Goal: Task Accomplishment & Management: Complete application form

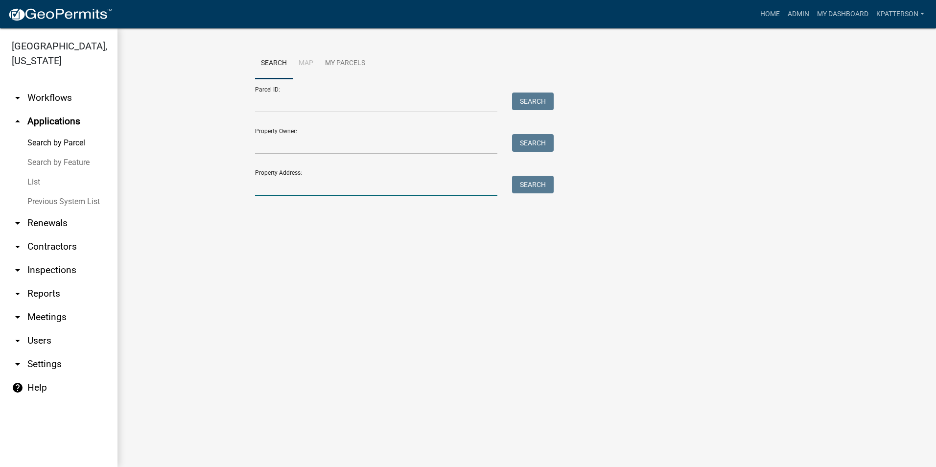
click at [328, 180] on input "Property Address:" at bounding box center [376, 186] width 242 height 20
type input "540 [PERSON_NAME]"
click at [524, 183] on button "Search" at bounding box center [533, 185] width 42 height 18
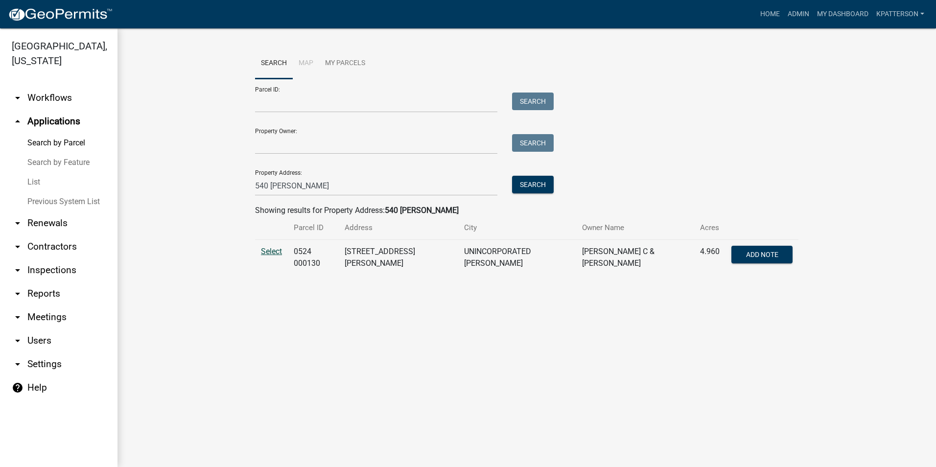
click at [273, 248] on span "Select" at bounding box center [271, 251] width 21 height 9
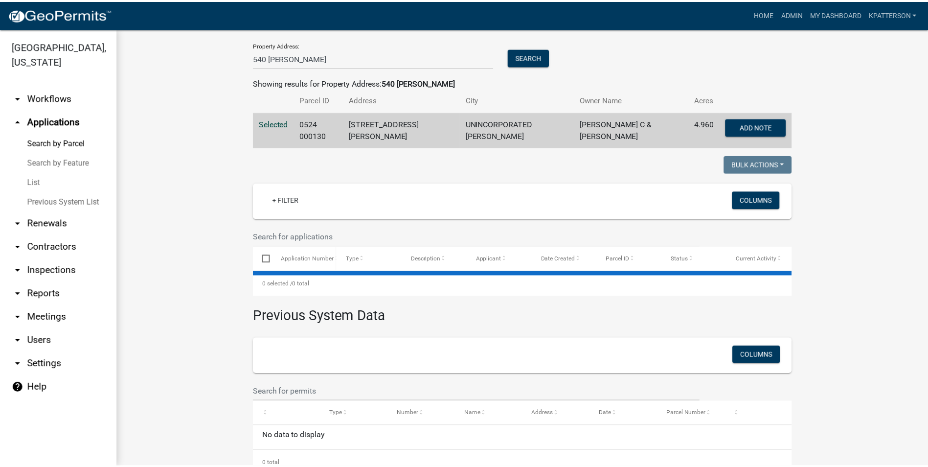
scroll to position [152, 0]
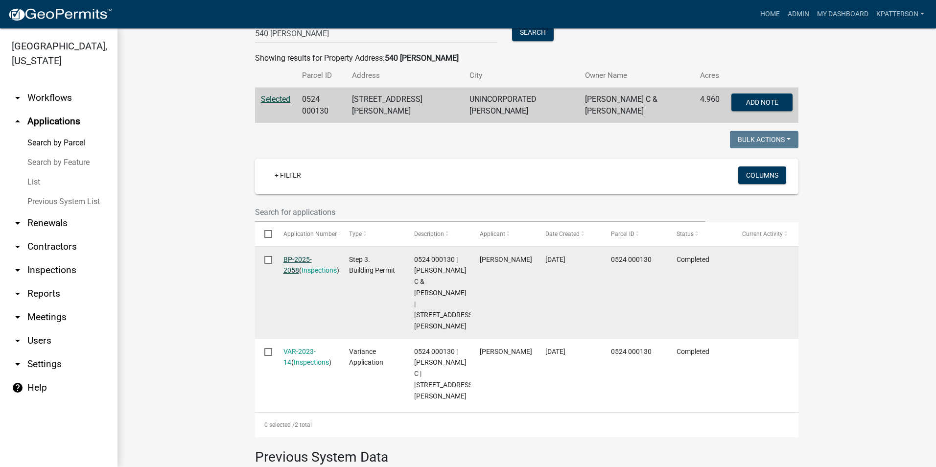
click at [293, 256] on link "BP-2025-2058" at bounding box center [297, 264] width 28 height 19
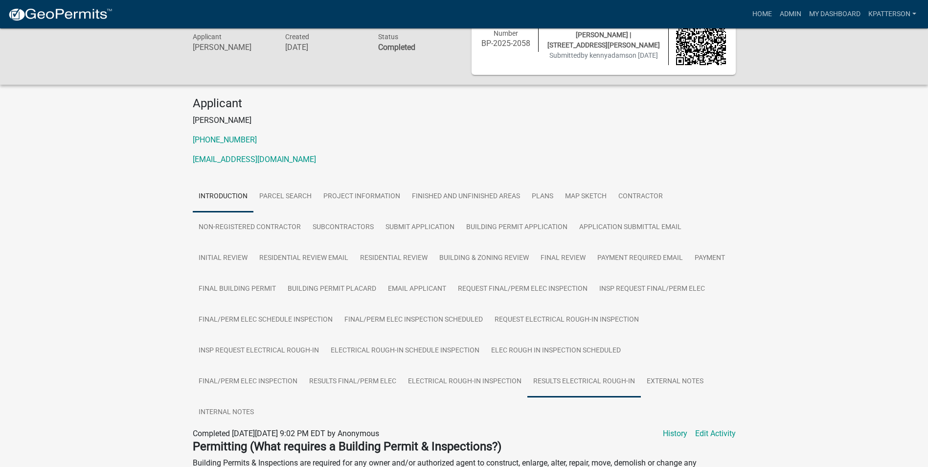
scroll to position [49, 0]
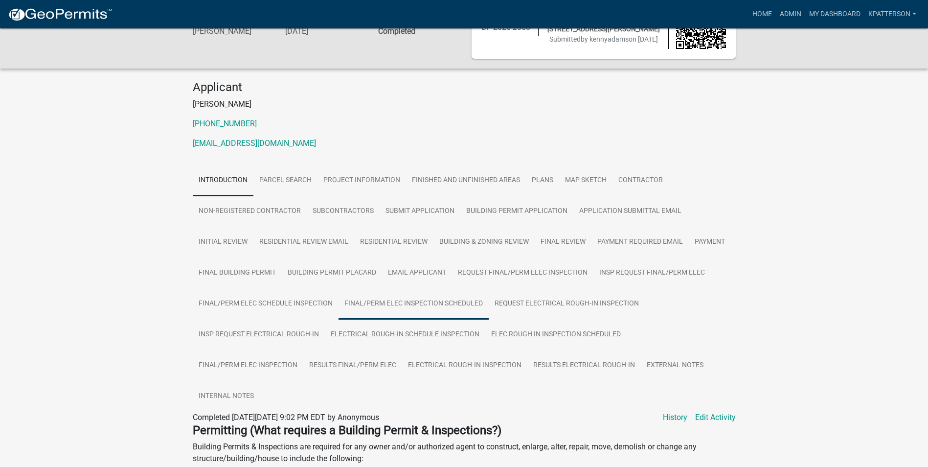
click at [435, 303] on link "Final/Perm Elec Inspection Scheduled" at bounding box center [414, 303] width 150 height 31
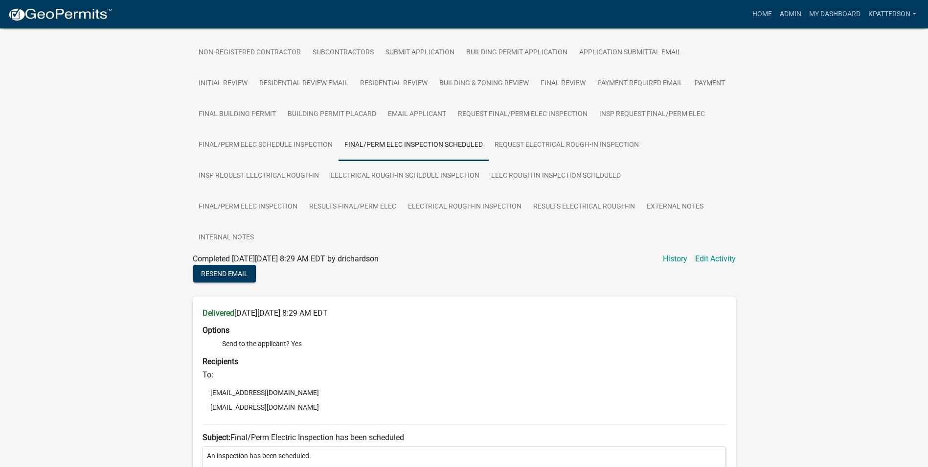
scroll to position [147, 0]
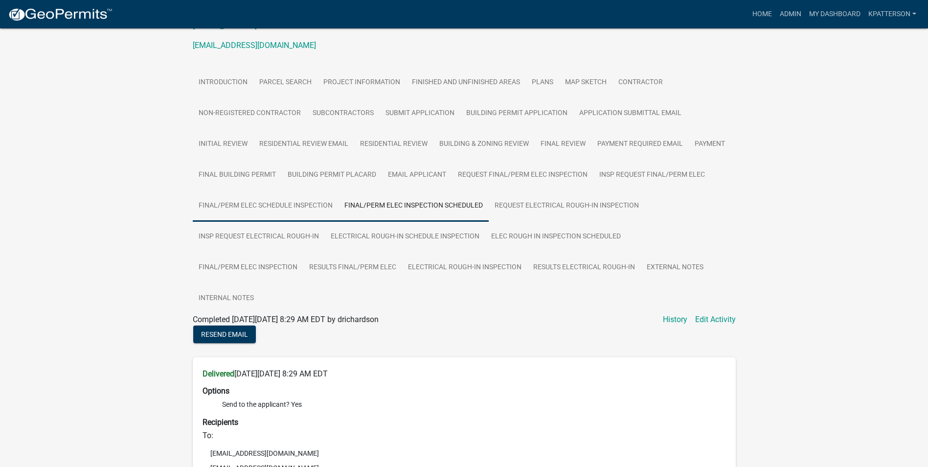
click at [277, 213] on link "Final/Perm Elec Schedule Inspection" at bounding box center [266, 205] width 146 height 31
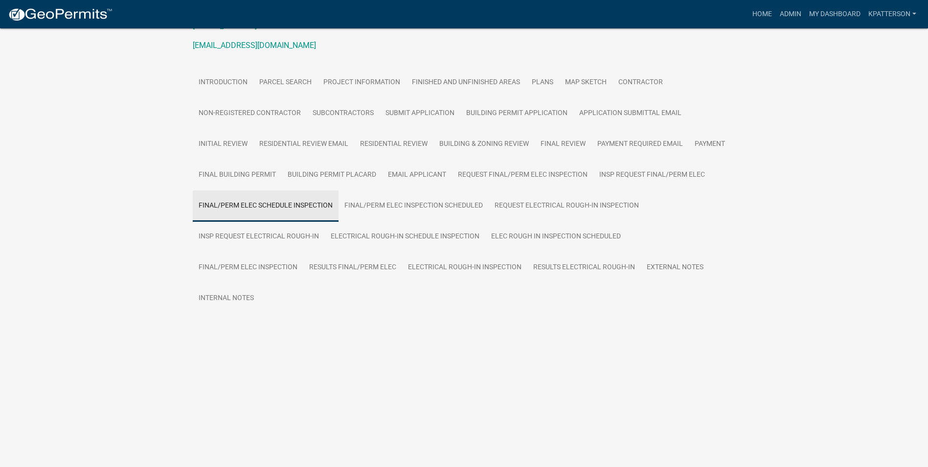
scroll to position [121, 0]
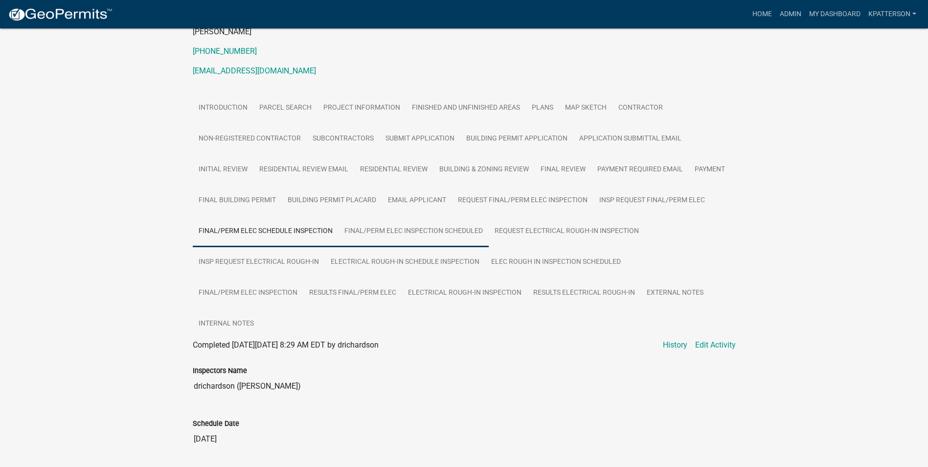
click at [411, 241] on link "Final/Perm Elec Inspection Scheduled" at bounding box center [414, 231] width 150 height 31
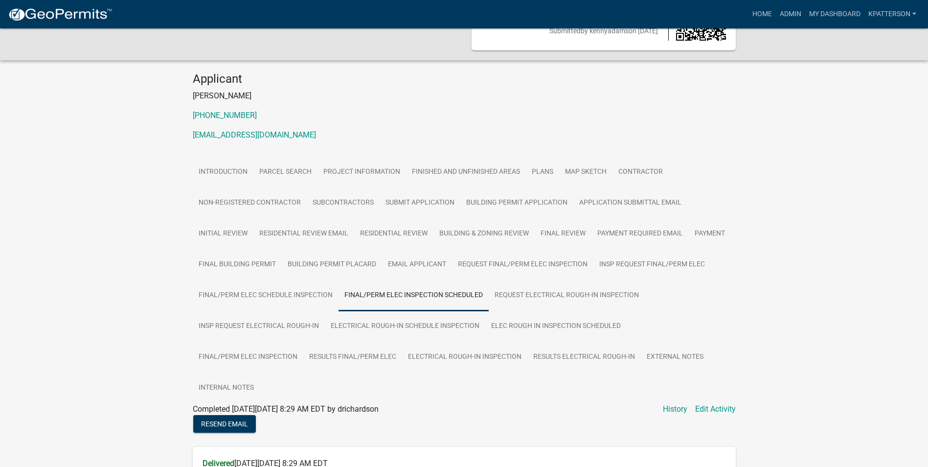
scroll to position [44, 0]
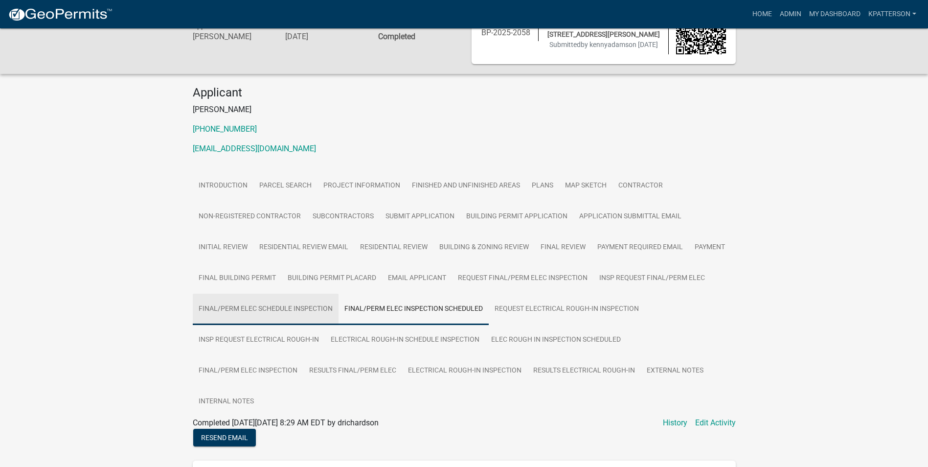
click at [254, 320] on link "Final/Perm Elec Schedule Inspection" at bounding box center [266, 309] width 146 height 31
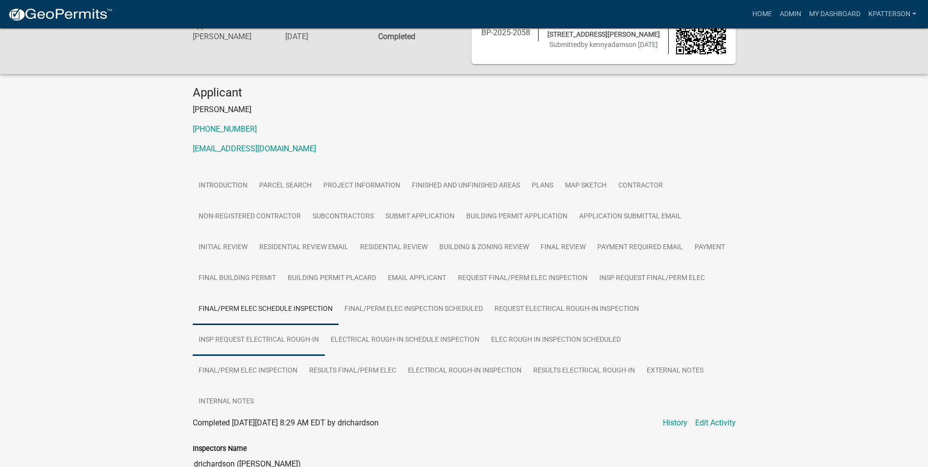
click at [258, 334] on link "Insp Request Electrical Rough-In" at bounding box center [259, 339] width 132 height 31
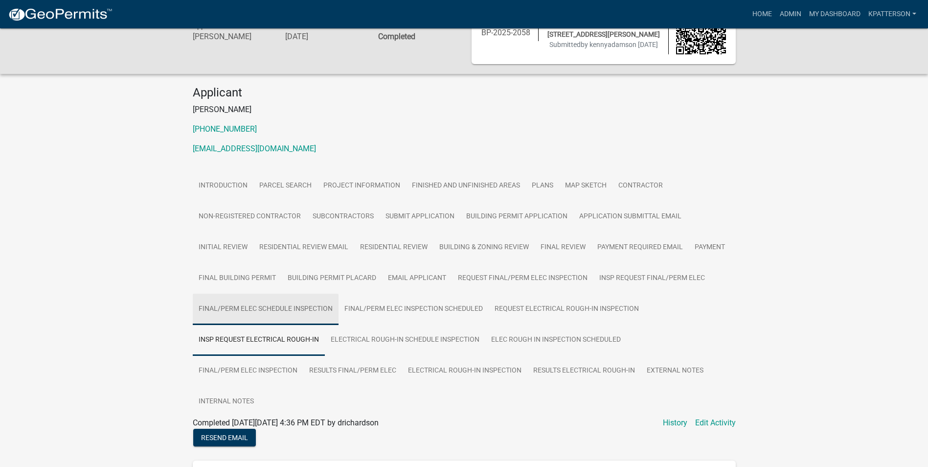
click at [269, 302] on link "Final/Perm Elec Schedule Inspection" at bounding box center [266, 309] width 146 height 31
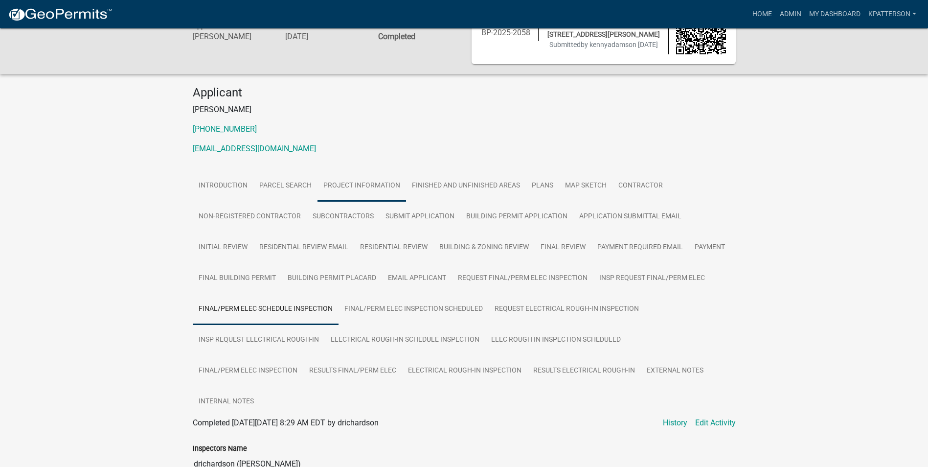
click at [372, 184] on link "Project Information" at bounding box center [362, 185] width 89 height 31
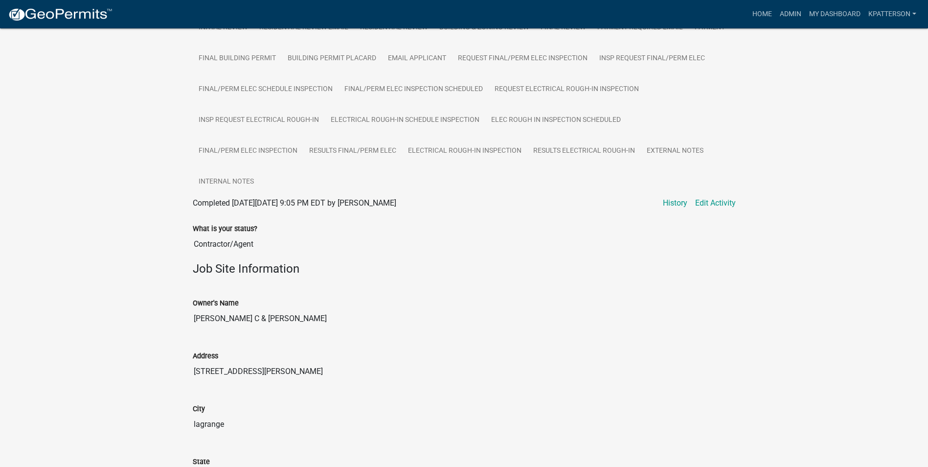
scroll to position [92, 0]
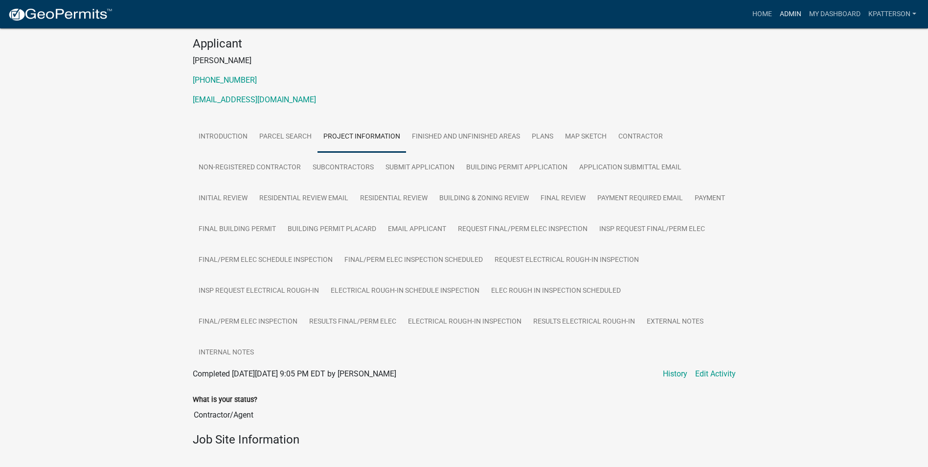
click at [782, 16] on link "Admin" at bounding box center [790, 14] width 29 height 19
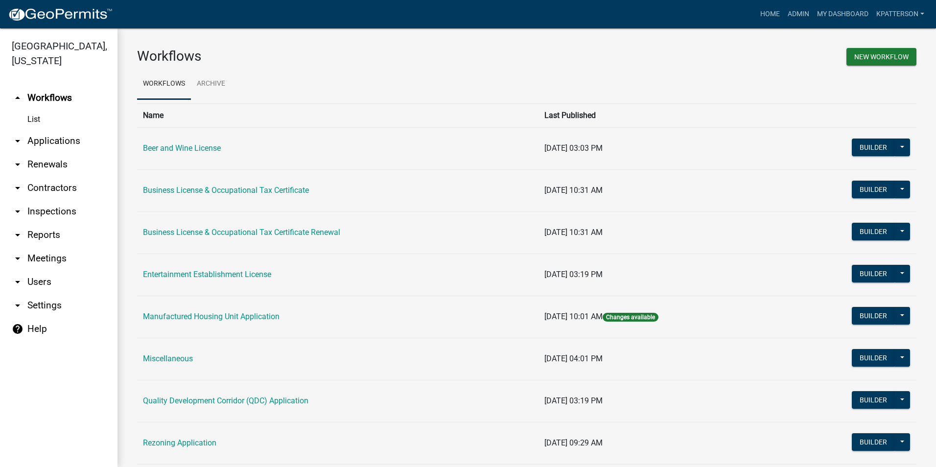
click at [42, 129] on link "arrow_drop_down Applications" at bounding box center [58, 140] width 117 height 23
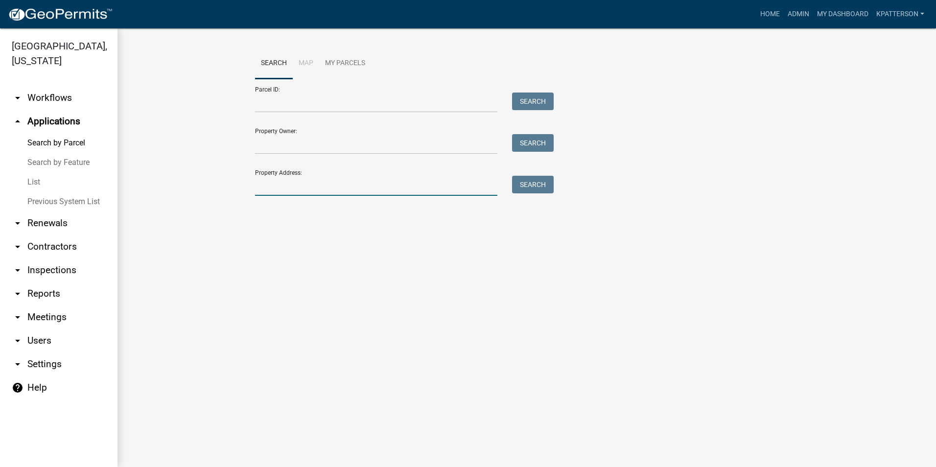
click at [331, 195] on input "Property Address:" at bounding box center [376, 186] width 242 height 20
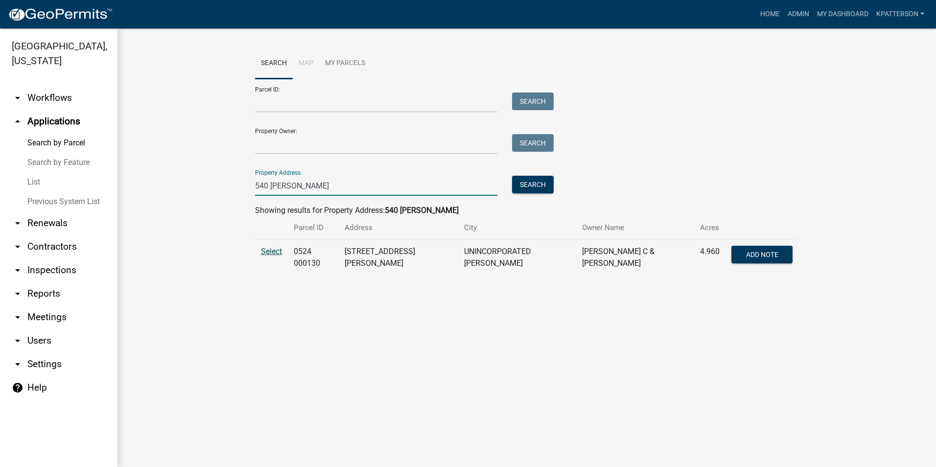
type input "540 [PERSON_NAME]"
click at [266, 248] on span "Select" at bounding box center [271, 251] width 21 height 9
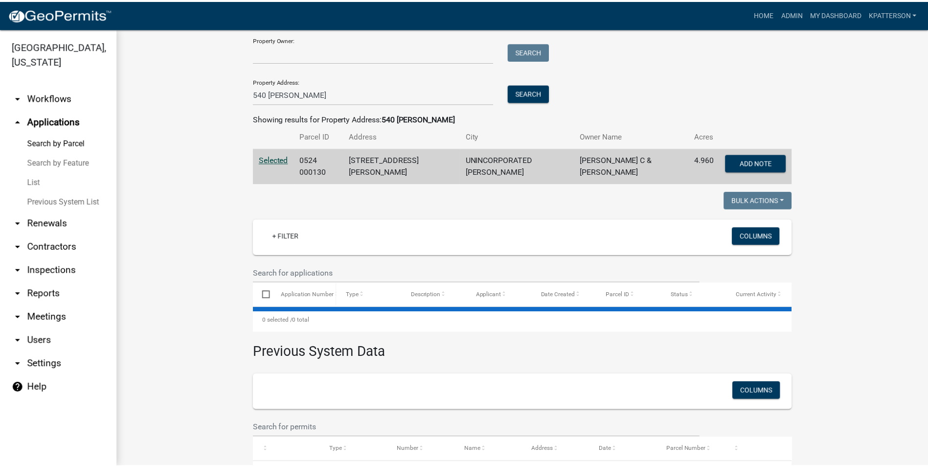
scroll to position [128, 0]
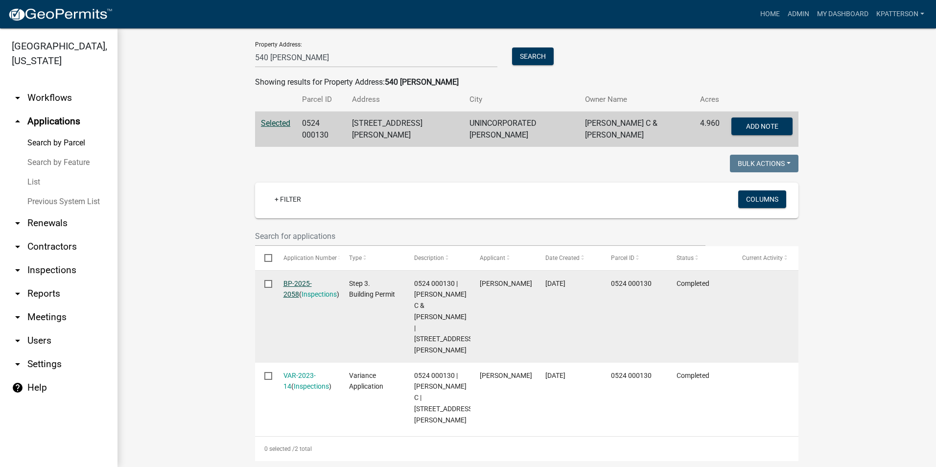
click at [306, 279] on link "BP-2025-2058" at bounding box center [297, 288] width 28 height 19
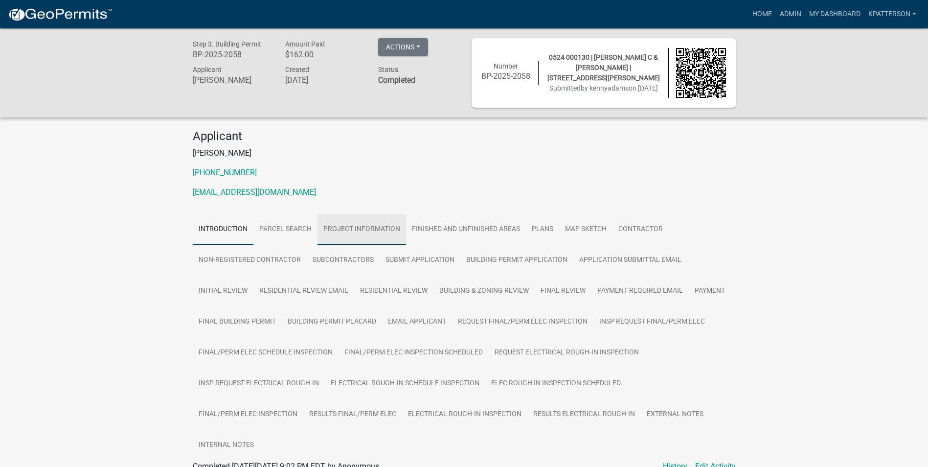
click at [363, 231] on link "Project Information" at bounding box center [362, 229] width 89 height 31
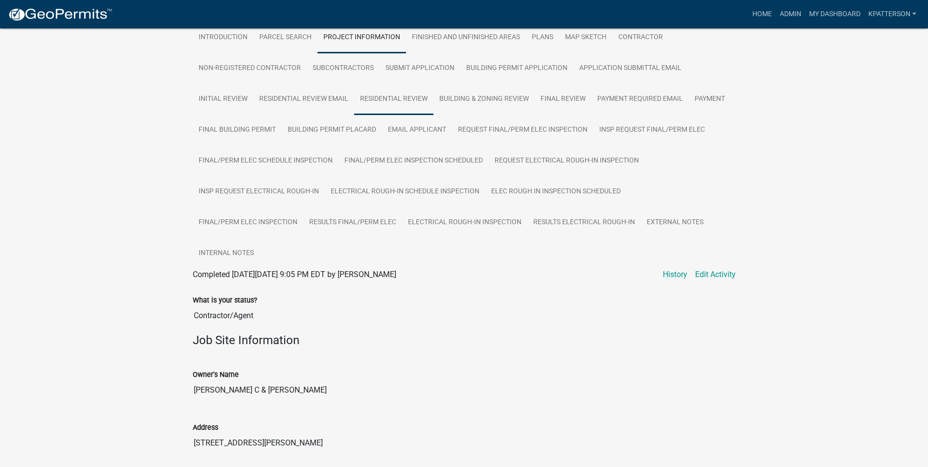
scroll to position [196, 0]
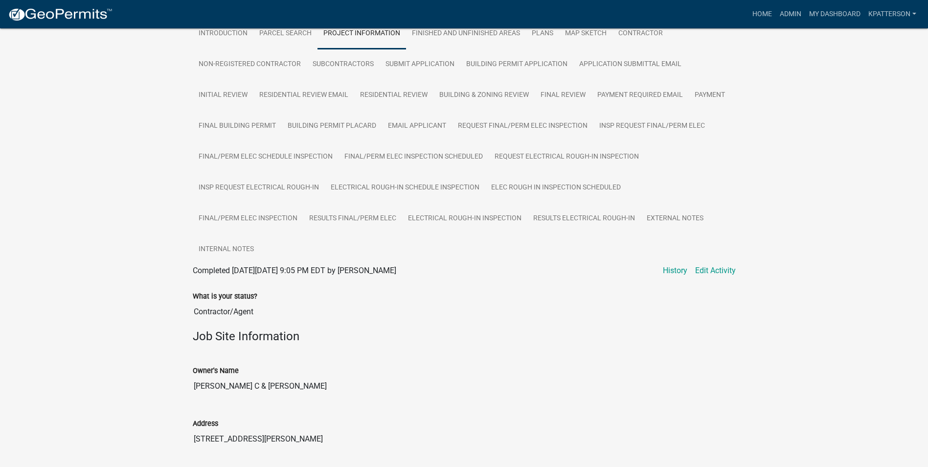
drag, startPoint x: 224, startPoint y: 353, endPoint x: 186, endPoint y: 355, distance: 38.2
click at [186, 355] on div "Owner's Name [PERSON_NAME] & [PERSON_NAME]" at bounding box center [464, 377] width 558 height 53
drag, startPoint x: 186, startPoint y: 355, endPoint x: 213, endPoint y: 354, distance: 26.9
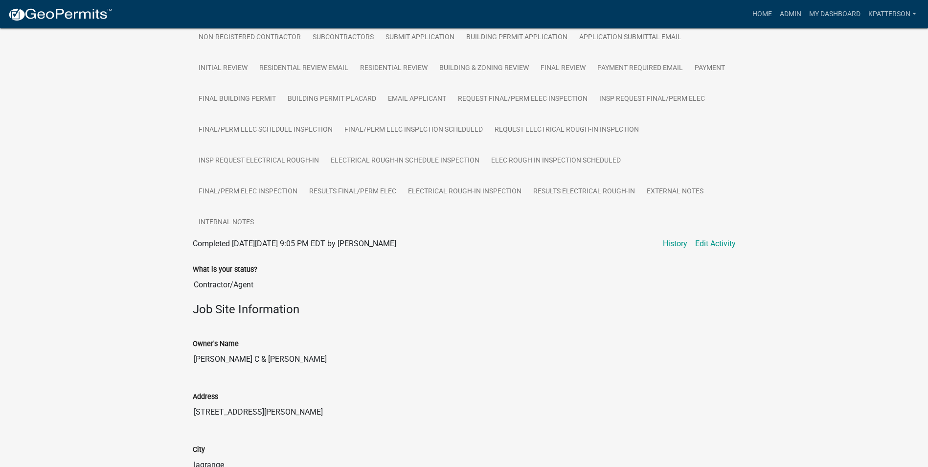
scroll to position [294, 0]
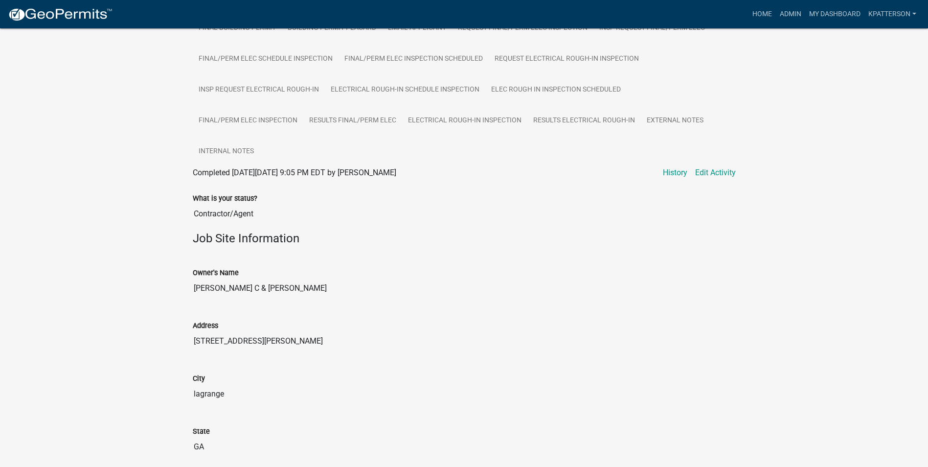
drag, startPoint x: 243, startPoint y: 309, endPoint x: 177, endPoint y: 314, distance: 66.7
drag, startPoint x: 177, startPoint y: 314, endPoint x: 216, endPoint y: 309, distance: 39.4
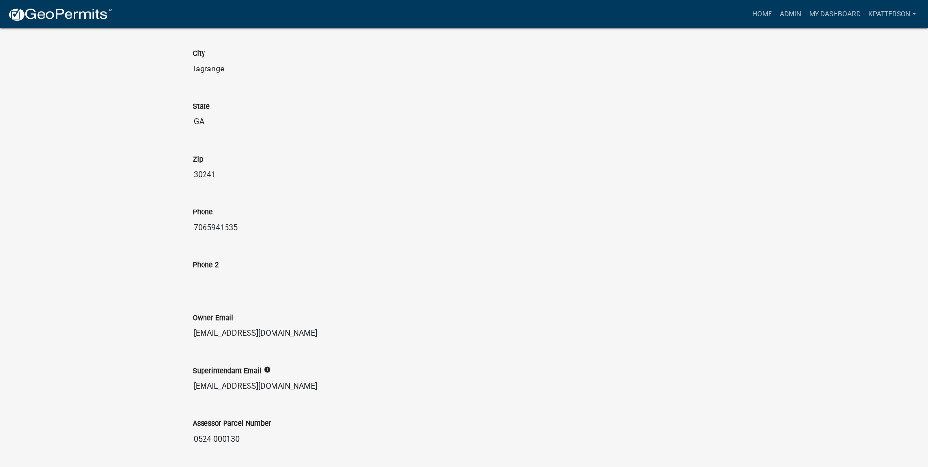
scroll to position [636, 0]
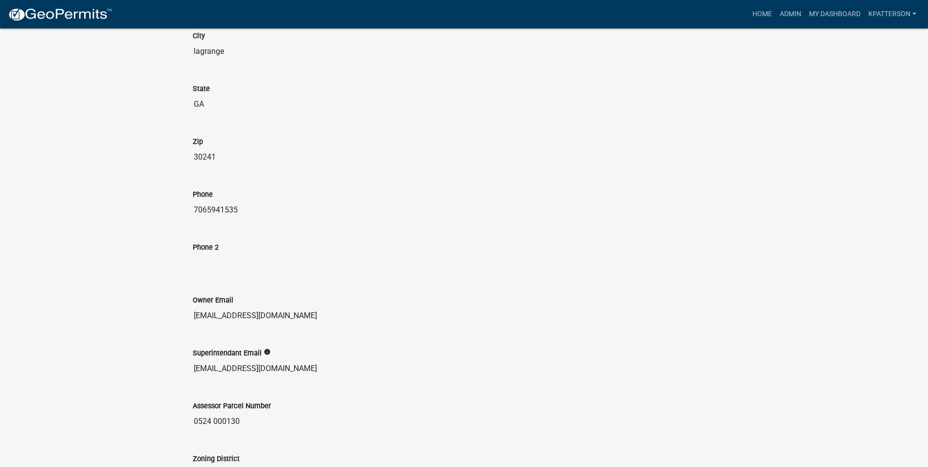
drag, startPoint x: 245, startPoint y: 179, endPoint x: 161, endPoint y: 180, distance: 83.7
click at [161, 180] on div "Step 3. Building Permit BP-2025-2058 Amount Paid $162.00 Actions View receipt P…" at bounding box center [464, 165] width 928 height 1546
drag, startPoint x: 161, startPoint y: 180, endPoint x: 212, endPoint y: 179, distance: 50.9
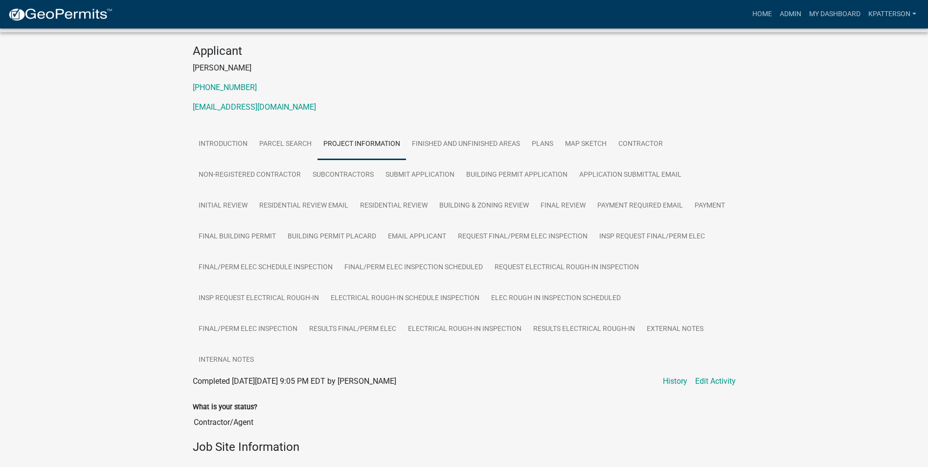
scroll to position [98, 0]
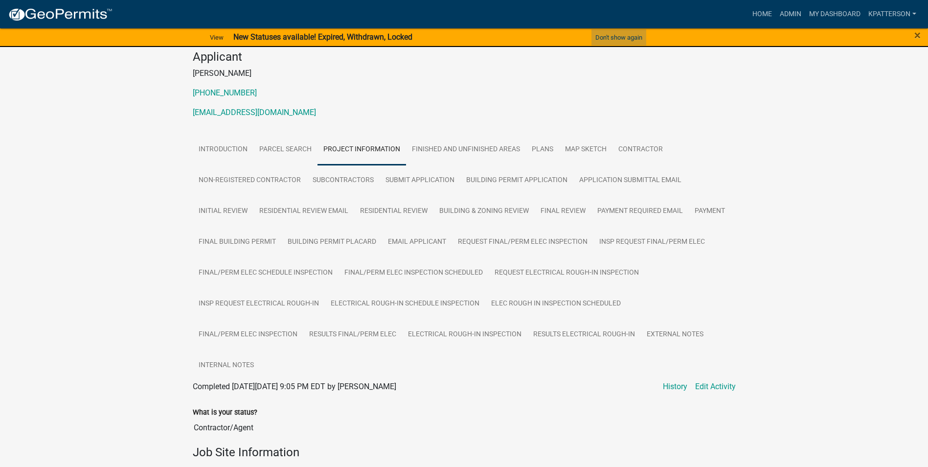
click at [620, 43] on button "Don't show again" at bounding box center [619, 37] width 55 height 16
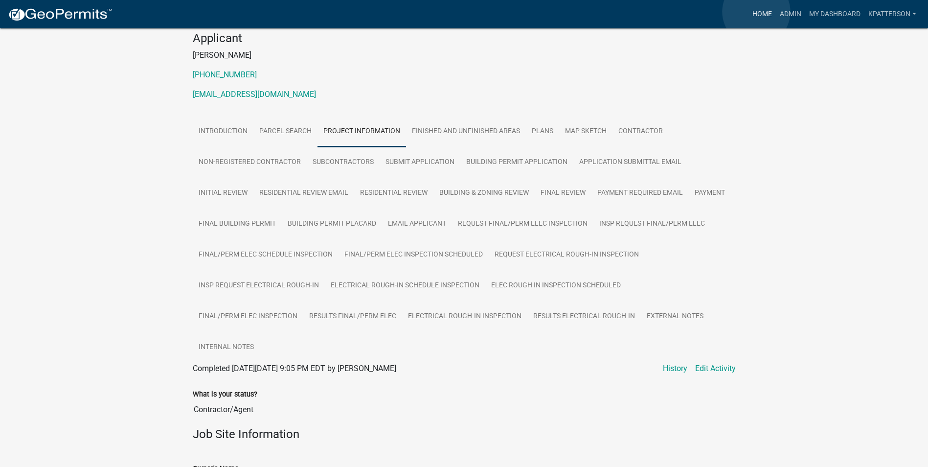
click at [756, 12] on link "Home" at bounding box center [762, 14] width 27 height 19
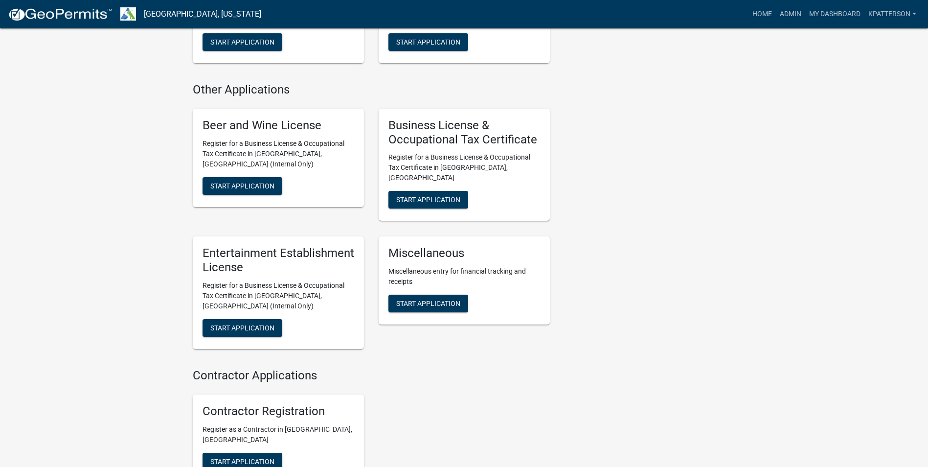
scroll to position [821, 0]
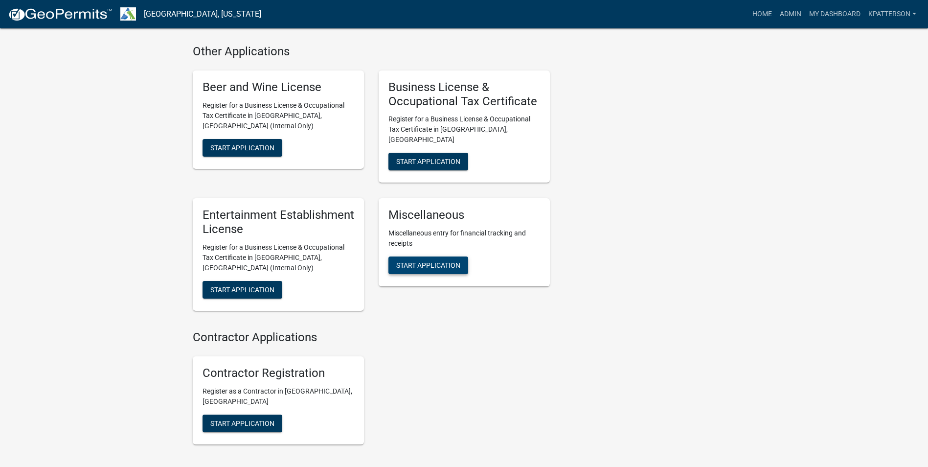
click at [438, 261] on span "Start Application" at bounding box center [428, 265] width 64 height 8
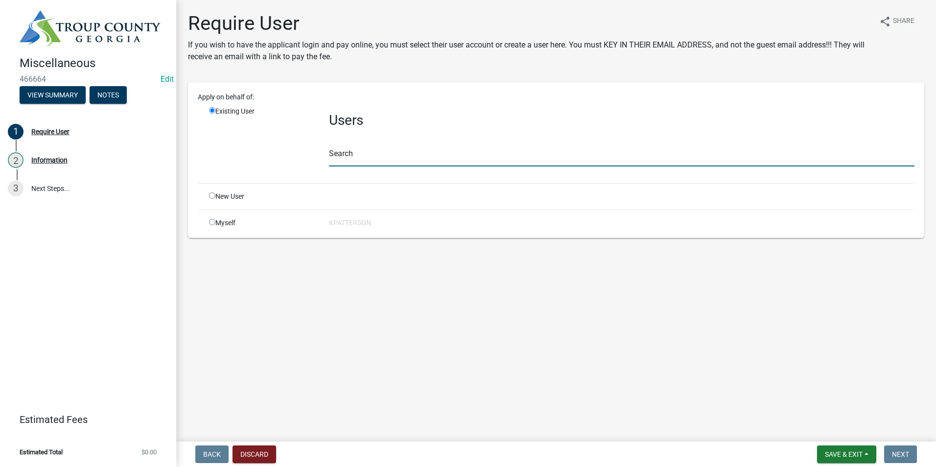
click at [392, 160] on input "text" at bounding box center [621, 156] width 585 height 20
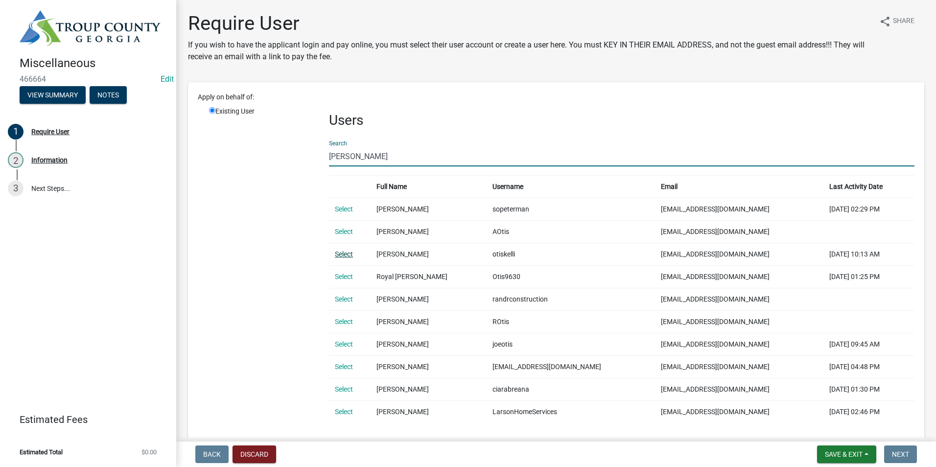
type input "[PERSON_NAME]"
click at [349, 255] on link "Select" at bounding box center [344, 254] width 18 height 8
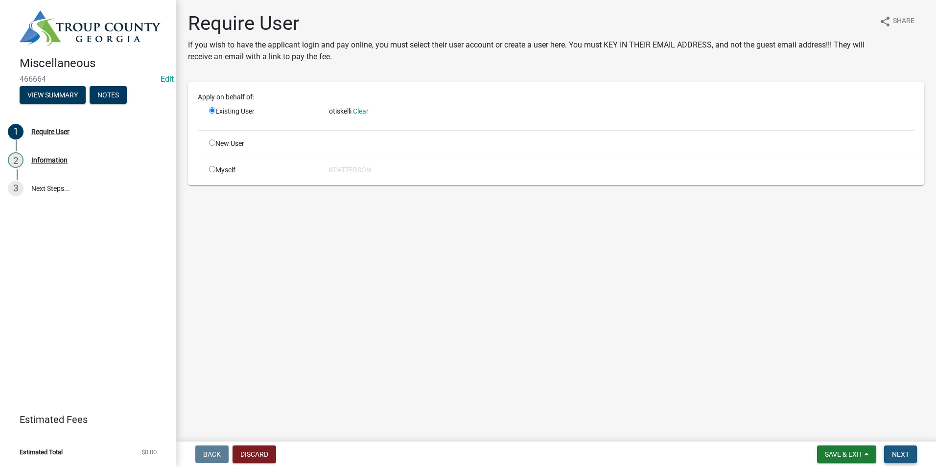
click at [907, 451] on span "Next" at bounding box center [900, 454] width 17 height 8
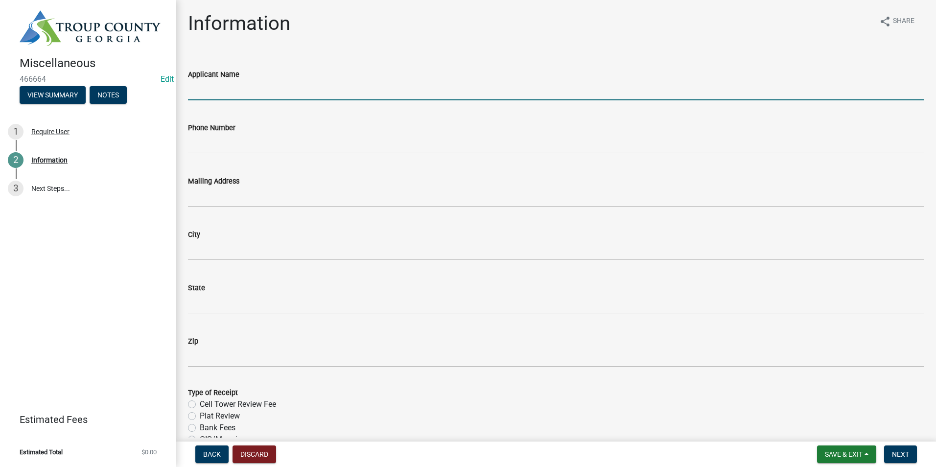
click at [239, 100] on input "Applicant Name" at bounding box center [556, 90] width 736 height 20
type input "Kilcor Construction LLC"
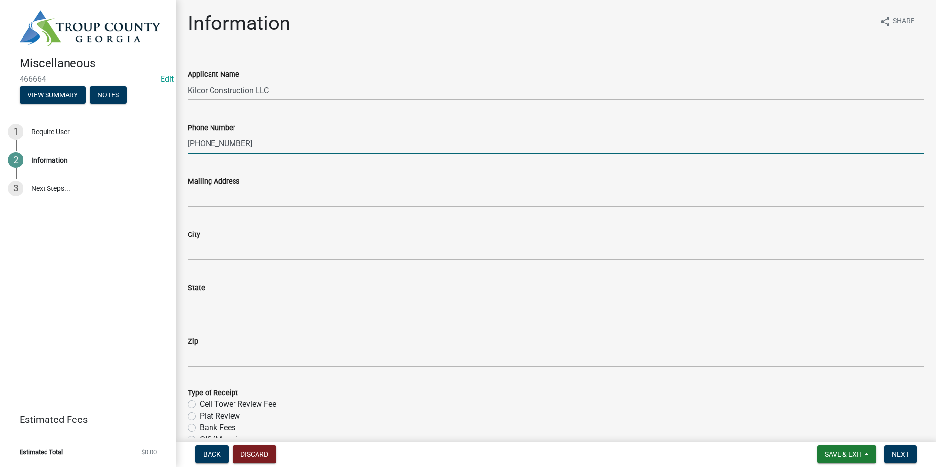
type input "[PHONE_NUMBER]"
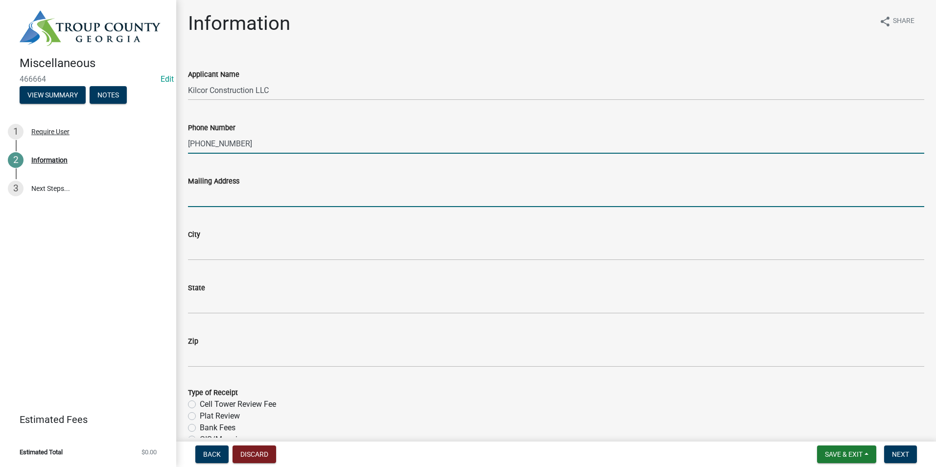
click at [235, 201] on input "Mailing Address" at bounding box center [556, 197] width 736 height 20
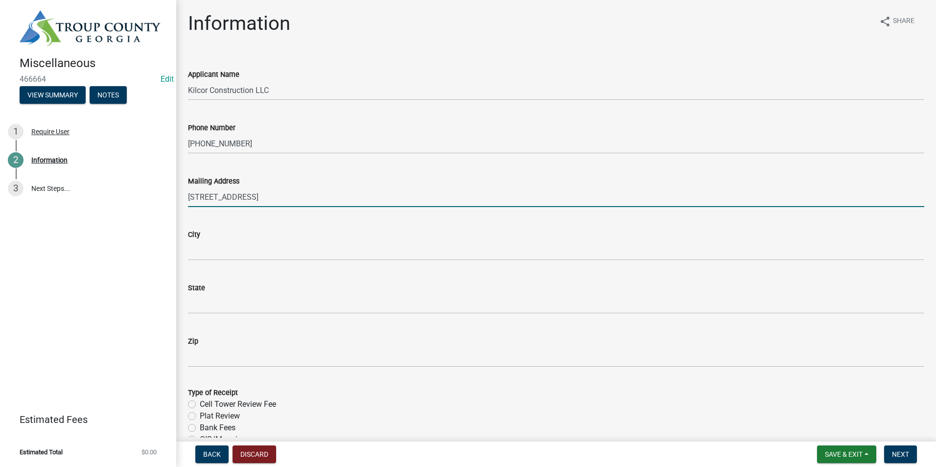
type input "[STREET_ADDRESS]"
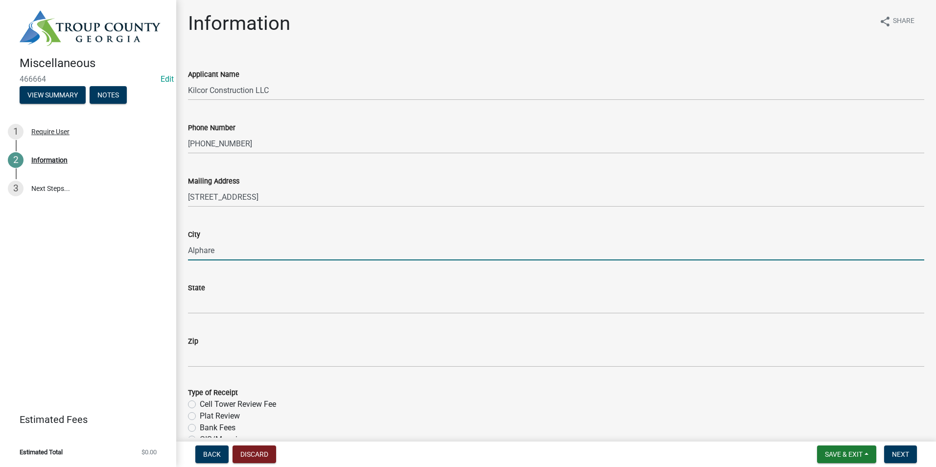
type input "Alpharetta"
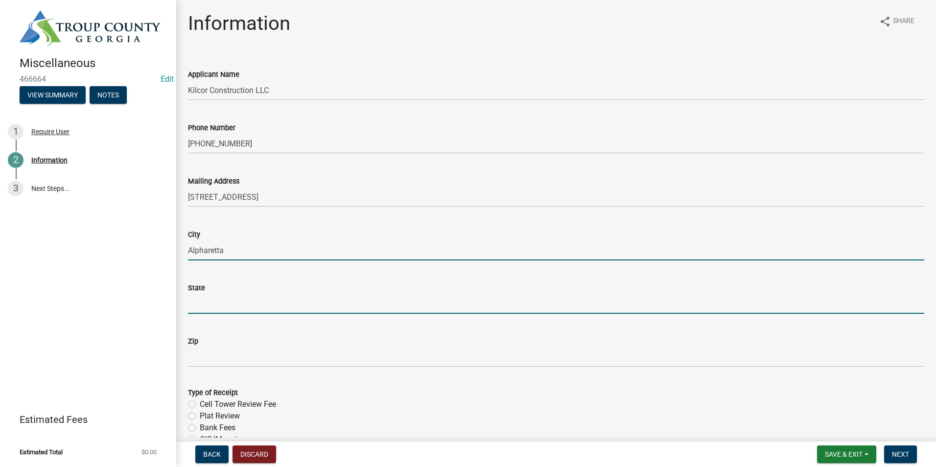
type input "GA"
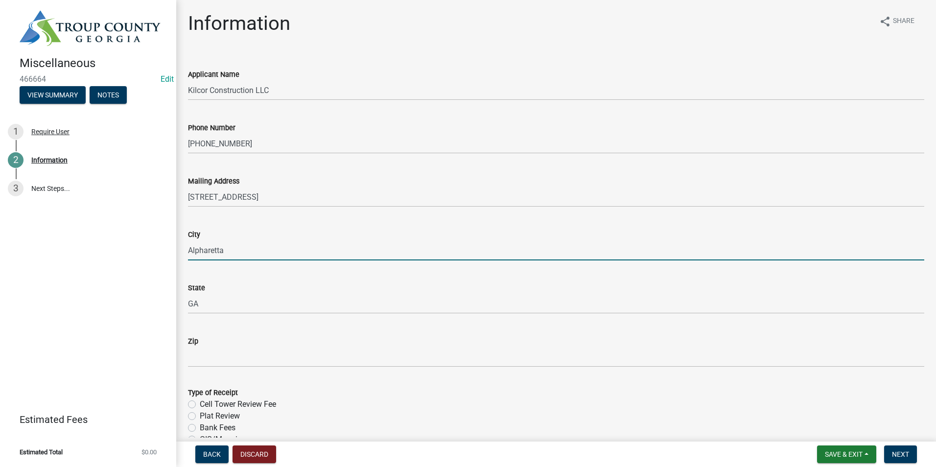
type input "30005"
click at [285, 253] on input "[GEOGRAPHIC_DATA]" at bounding box center [556, 250] width 736 height 20
type input "H"
type input "Alpharetta"
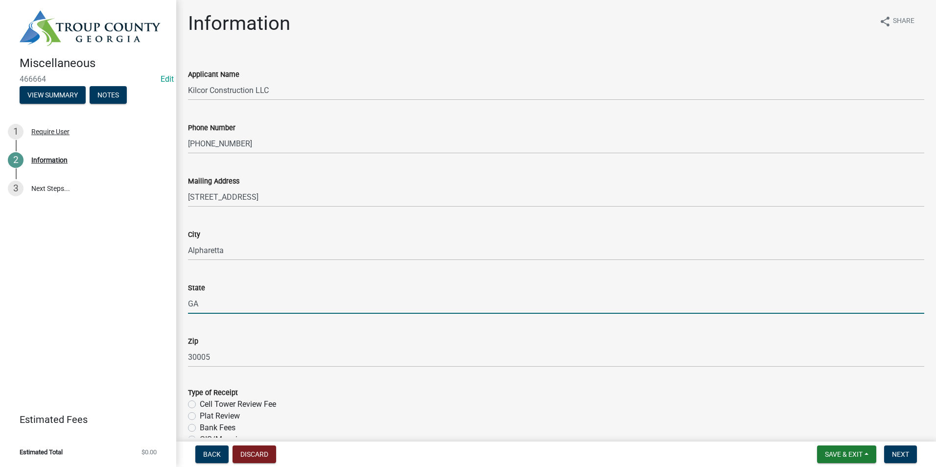
click at [212, 303] on input "GA" at bounding box center [556, 304] width 736 height 20
click at [428, 279] on div "State [US_STATE]" at bounding box center [556, 291] width 736 height 46
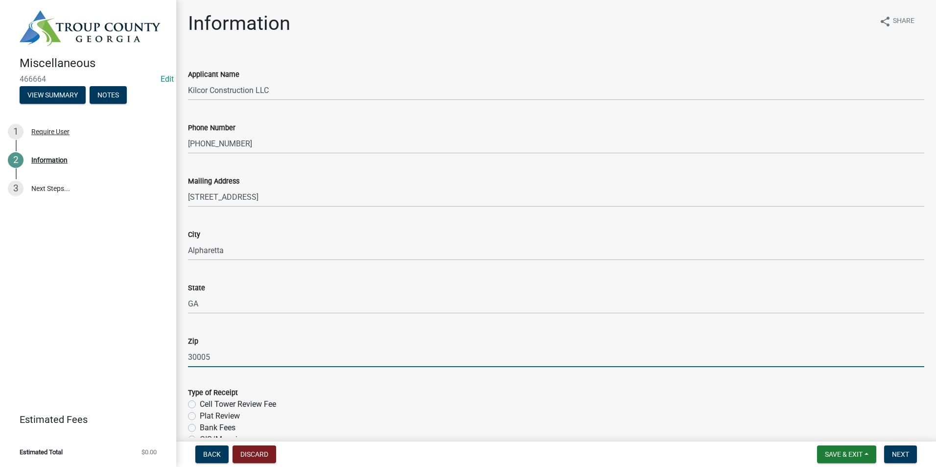
click at [226, 357] on input "30005" at bounding box center [556, 357] width 736 height 20
type input "300"
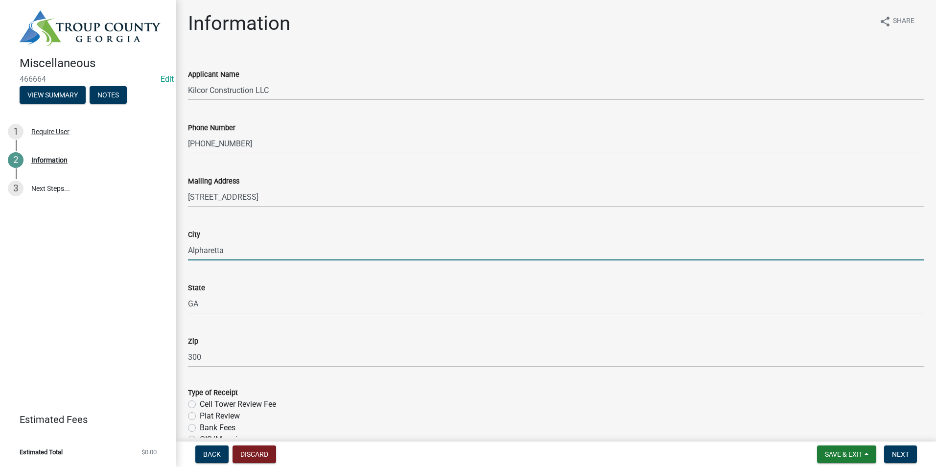
click at [474, 242] on input "Alpharetta" at bounding box center [556, 250] width 736 height 20
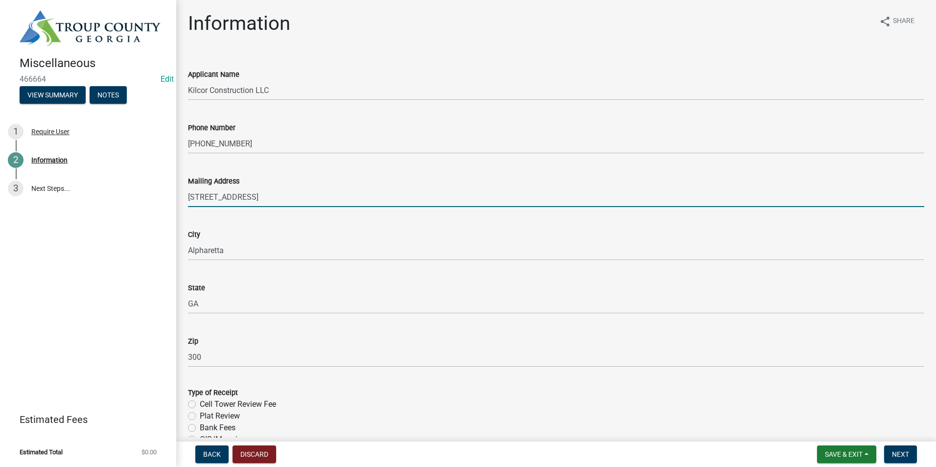
drag, startPoint x: 276, startPoint y: 193, endPoint x: 130, endPoint y: 212, distance: 147.5
click at [131, 212] on div "Miscellaneous 466664 Edit View Summary Notes 1 Require User 2 Information 3 Nex…" at bounding box center [468, 233] width 936 height 467
click at [282, 199] on input "[STREET_ADDRESS]" at bounding box center [556, 197] width 736 height 20
type input "[STREET_ADDRESS]"
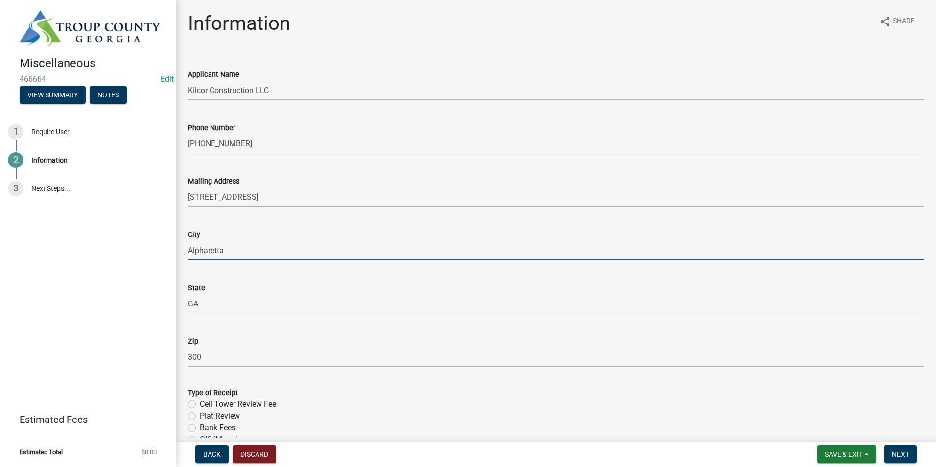
drag, startPoint x: 234, startPoint y: 250, endPoint x: 165, endPoint y: 266, distance: 70.9
click at [166, 266] on div "Miscellaneous 466664 Edit View Summary Notes 1 Require User 2 Information 3 Nex…" at bounding box center [468, 233] width 936 height 467
type input "Marietta"
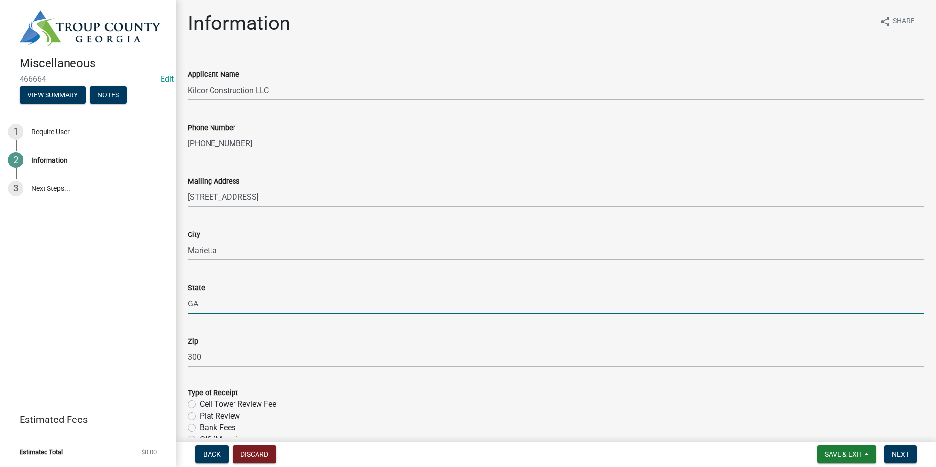
drag, startPoint x: 210, startPoint y: 308, endPoint x: 187, endPoint y: 299, distance: 24.6
click at [175, 310] on div "Miscellaneous 466664 Edit View Summary Notes 1 Require User 2 Information 3 Nex…" at bounding box center [468, 233] width 936 height 467
click at [235, 279] on div "State [US_STATE]" at bounding box center [556, 291] width 736 height 46
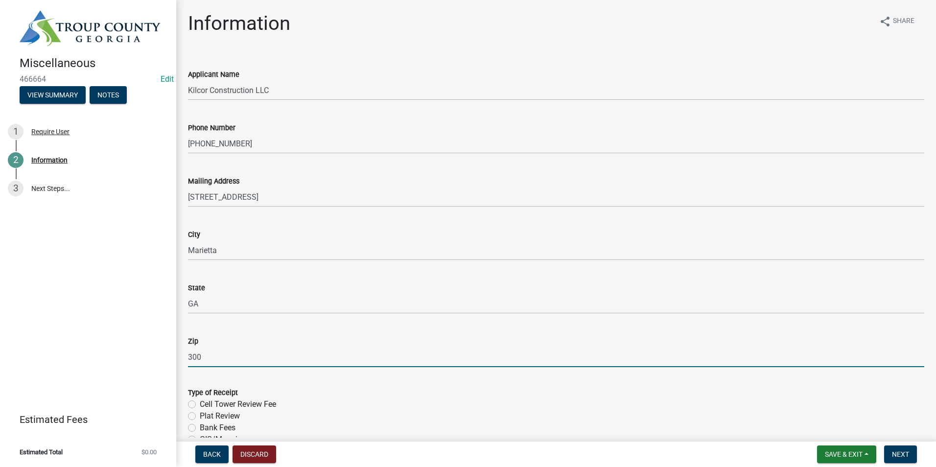
click at [220, 359] on input "300" at bounding box center [556, 357] width 736 height 20
type input "30067"
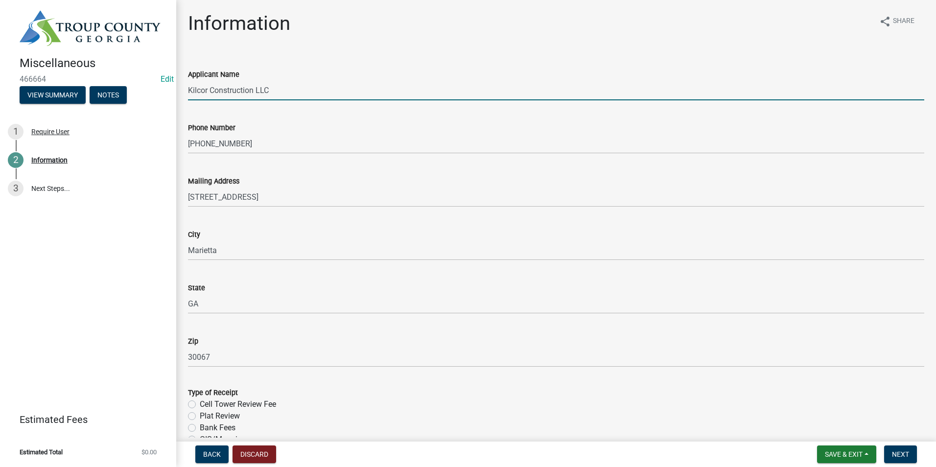
drag, startPoint x: 281, startPoint y: 90, endPoint x: 104, endPoint y: 117, distance: 179.7
click at [107, 117] on div "Miscellaneous 466664 Edit View Summary Notes 1 Require User 2 Information 3 Nex…" at bounding box center [468, 233] width 936 height 467
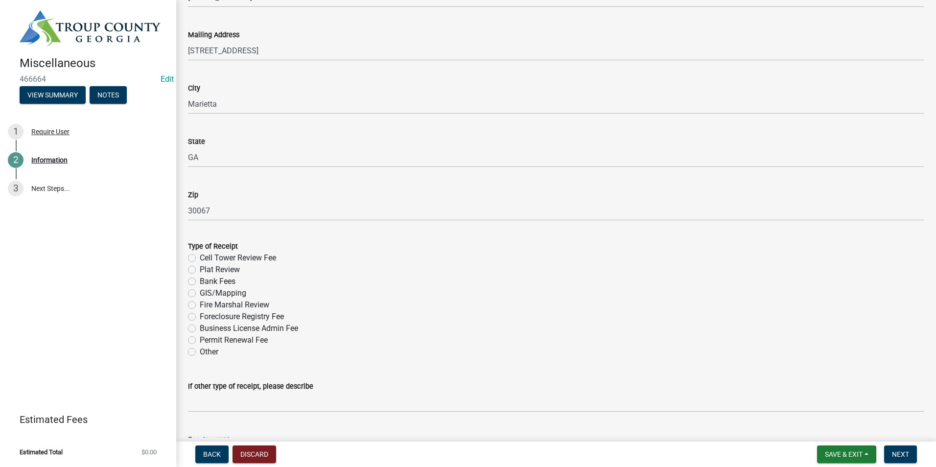
scroll to position [147, 0]
type input "[PERSON_NAME]"
drag, startPoint x: 194, startPoint y: 353, endPoint x: 198, endPoint y: 357, distance: 6.2
click at [200, 352] on label "Other" at bounding box center [209, 351] width 19 height 12
click at [200, 352] on input "Other" at bounding box center [203, 348] width 6 height 6
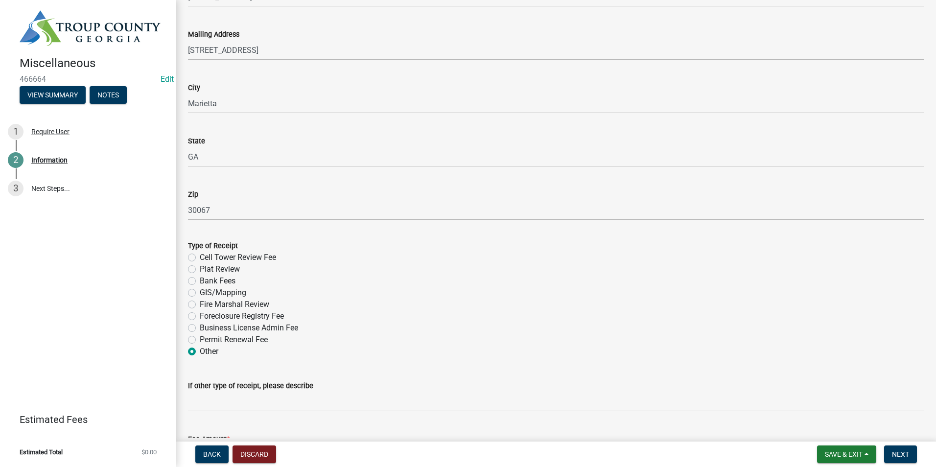
radio input "true"
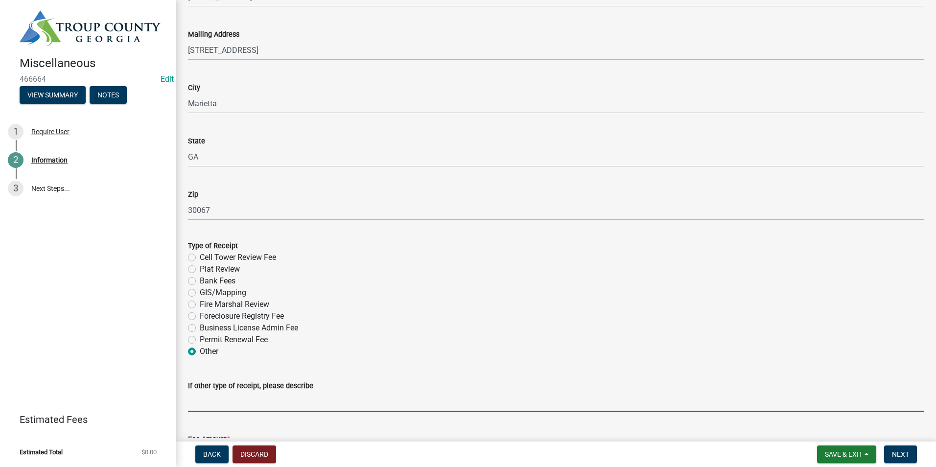
click at [209, 407] on input "If other type of receipt, please describe" at bounding box center [556, 401] width 736 height 20
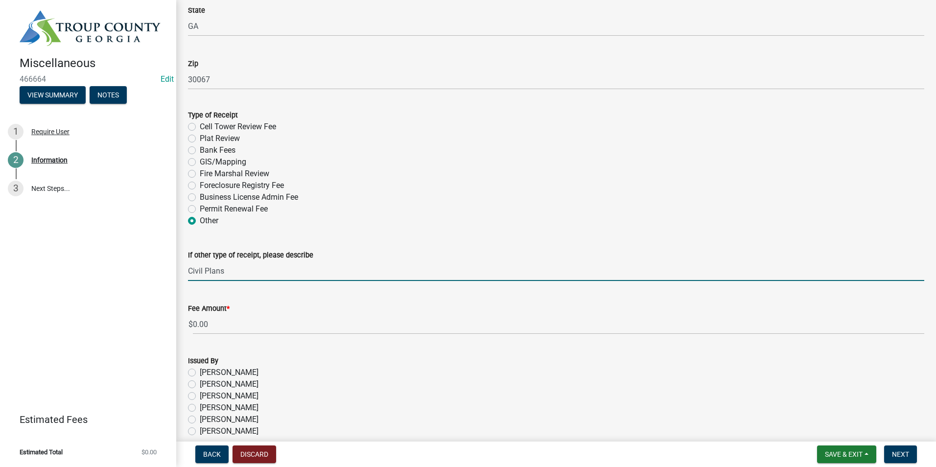
scroll to position [294, 0]
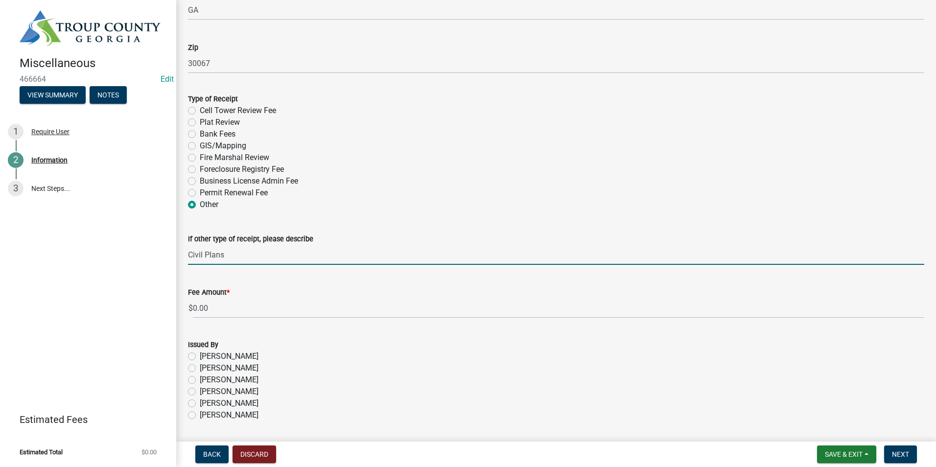
type input "Civil Plans"
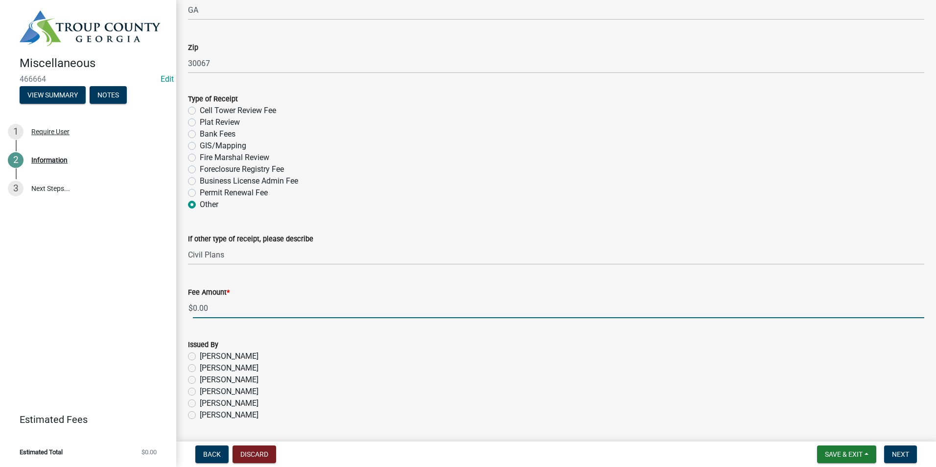
drag, startPoint x: 218, startPoint y: 305, endPoint x: 143, endPoint y: 317, distance: 76.3
click at [144, 316] on div "Miscellaneous 466664 Edit View Summary Notes 1 Require User 2 Information 3 Nex…" at bounding box center [468, 233] width 936 height 467
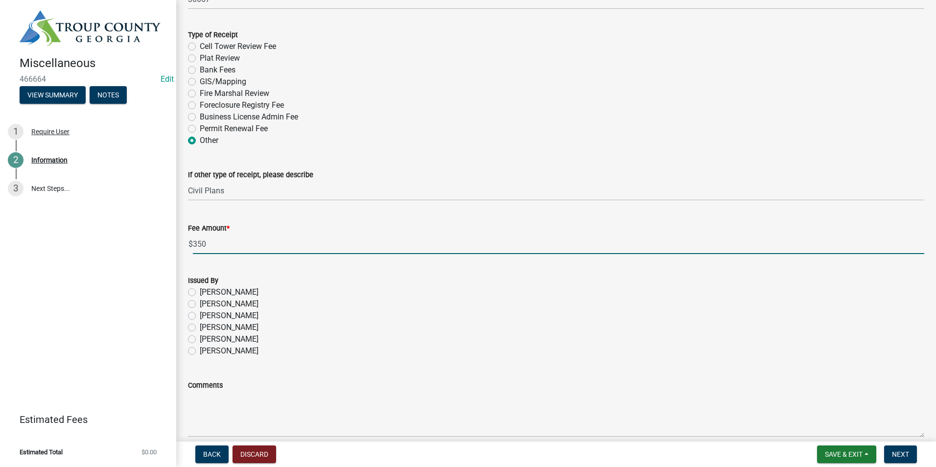
scroll to position [391, 0]
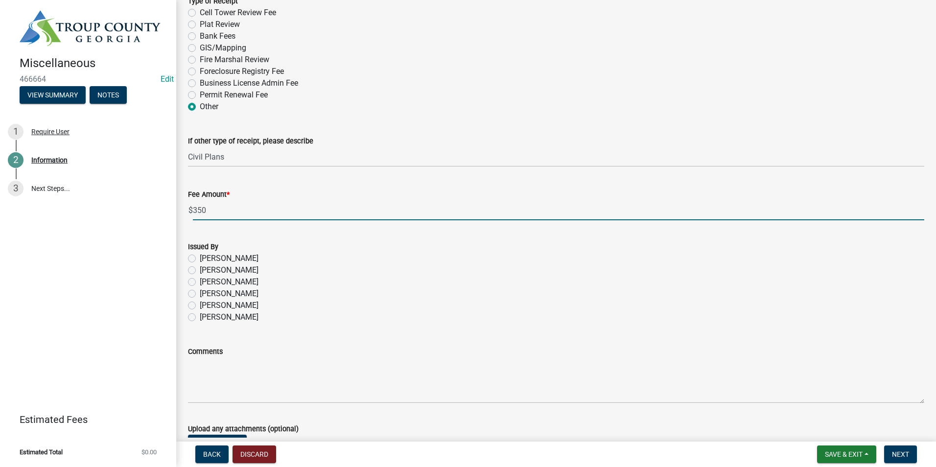
type input "350"
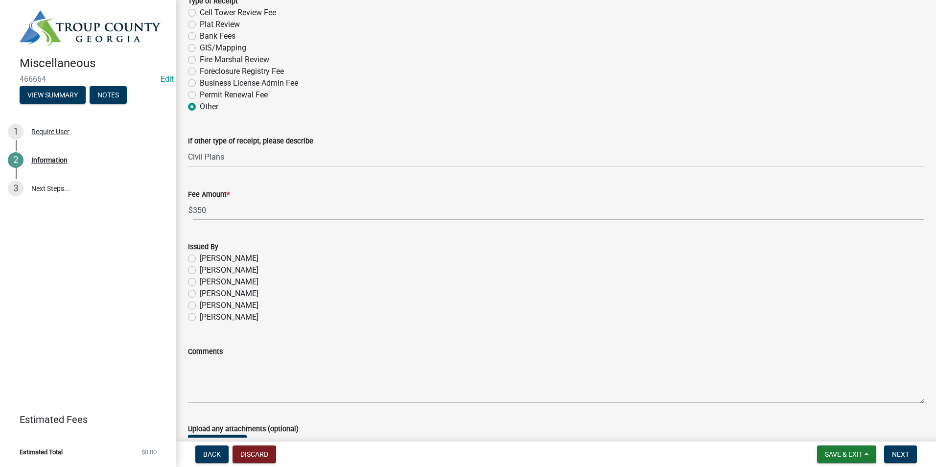
click at [200, 319] on label "[PERSON_NAME]" at bounding box center [229, 317] width 59 height 12
click at [200, 318] on input "[PERSON_NAME]" at bounding box center [203, 314] width 6 height 6
radio input "true"
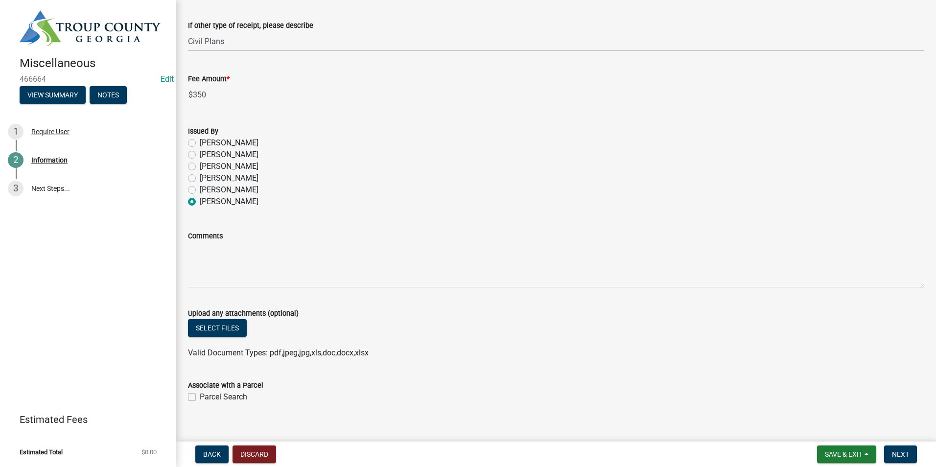
scroll to position [519, 0]
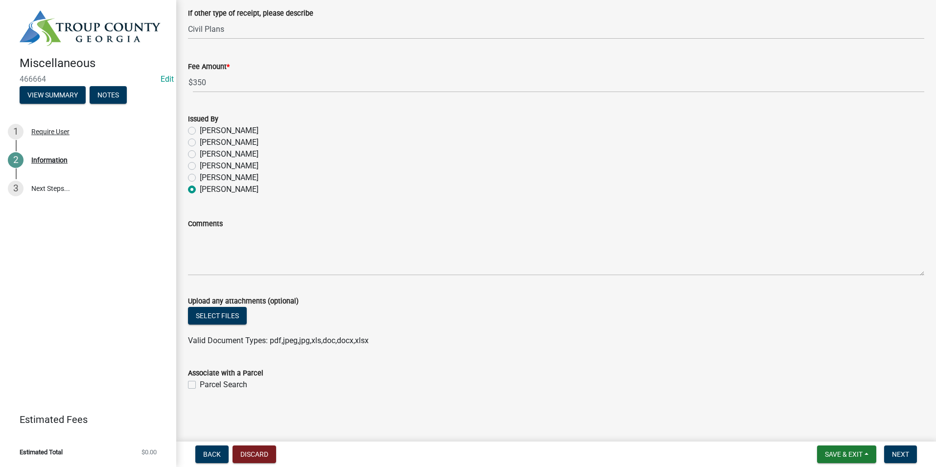
click at [200, 383] on label "Parcel Search" at bounding box center [223, 385] width 47 height 12
click at [200, 383] on input "Parcel Search" at bounding box center [203, 382] width 6 height 6
checkbox input "true"
click at [901, 450] on span "Next" at bounding box center [900, 454] width 17 height 8
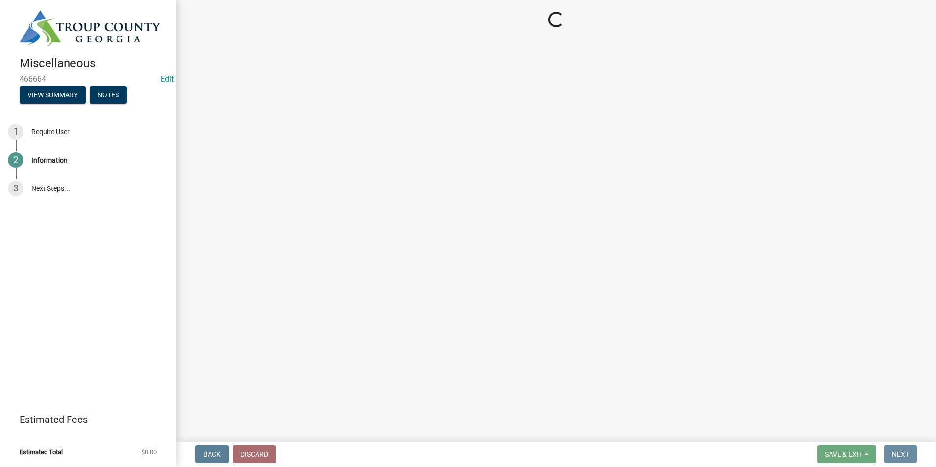
scroll to position [0, 0]
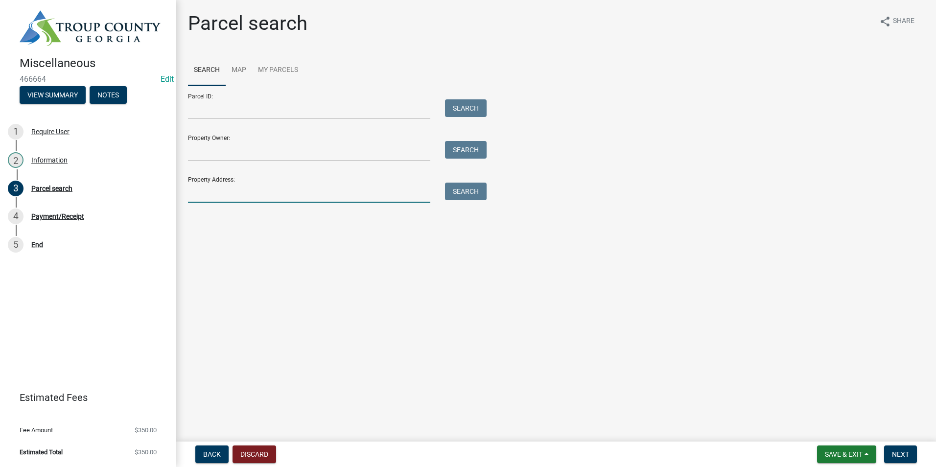
click at [277, 191] on input "Property Address:" at bounding box center [309, 193] width 242 height 20
click at [226, 114] on input "Parcel ID:" at bounding box center [309, 109] width 242 height 20
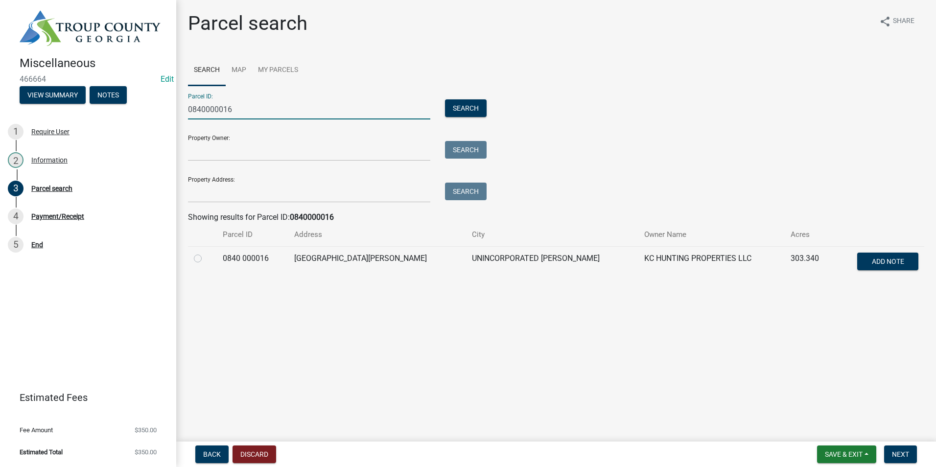
type input "0840000016"
click at [206, 252] on label at bounding box center [206, 252] width 0 height 0
click at [206, 257] on 000016 "radio" at bounding box center [209, 255] width 6 height 6
radio 000016 "true"
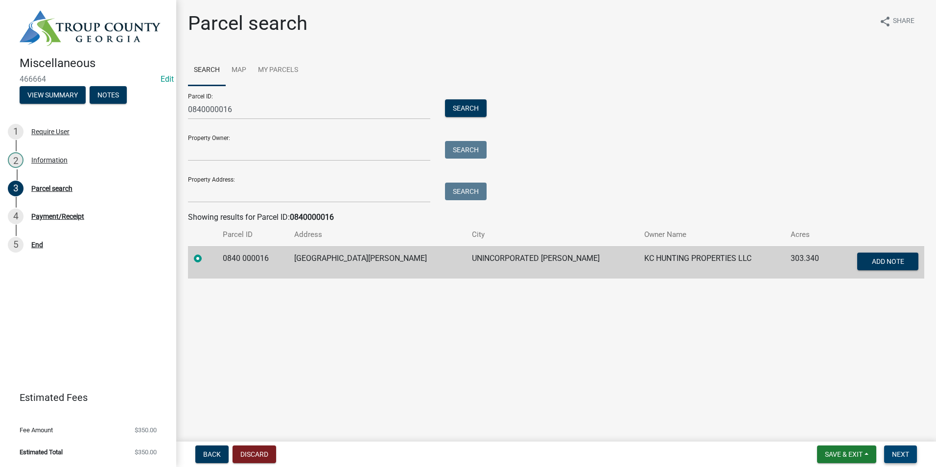
click at [909, 456] on button "Next" at bounding box center [900, 454] width 33 height 18
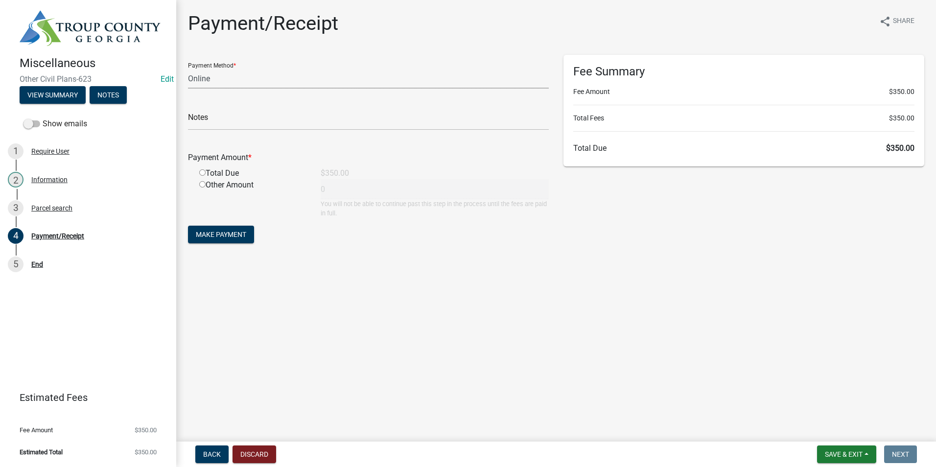
click at [243, 77] on select "Credit Card POS Check Cash Online" at bounding box center [368, 79] width 361 height 20
select select "1: 0"
click at [188, 69] on select "Credit Card POS Check Cash Online" at bounding box center [368, 79] width 361 height 20
click at [239, 119] on input "text" at bounding box center [368, 120] width 361 height 20
type input "011961"
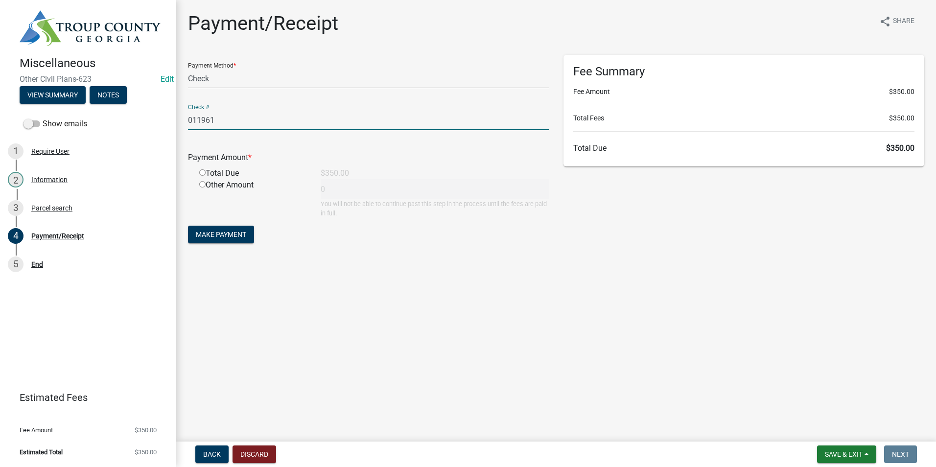
click at [203, 172] on input "radio" at bounding box center [202, 172] width 6 height 6
radio input "true"
type input "350"
click at [224, 234] on span "Make Payment" at bounding box center [221, 234] width 50 height 8
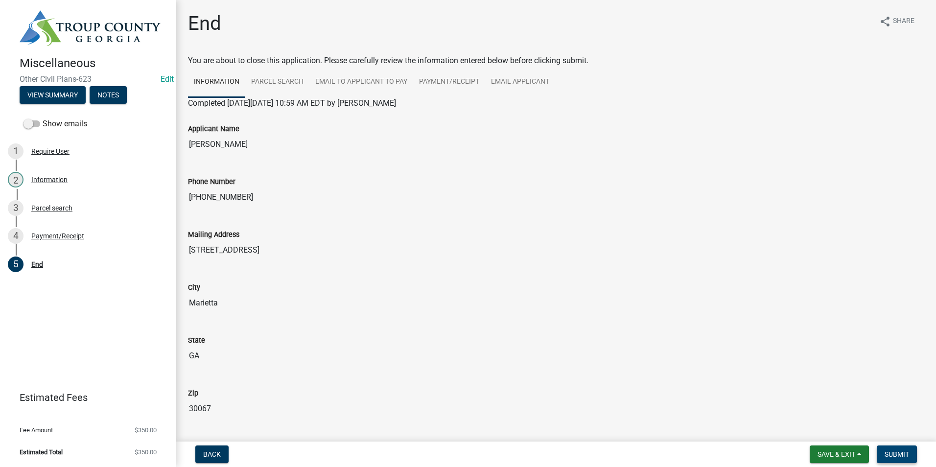
click at [907, 452] on span "Submit" at bounding box center [896, 454] width 24 height 8
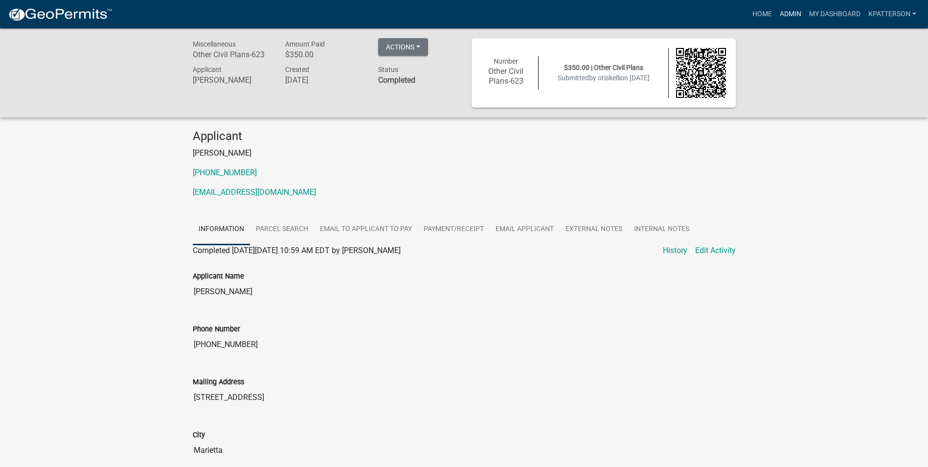
click at [794, 11] on link "Admin" at bounding box center [790, 14] width 29 height 19
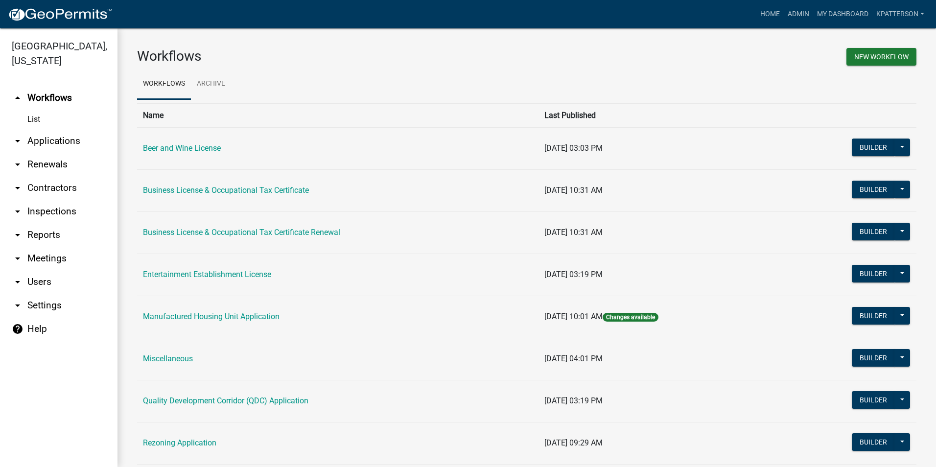
click at [61, 129] on link "arrow_drop_down Applications" at bounding box center [58, 140] width 117 height 23
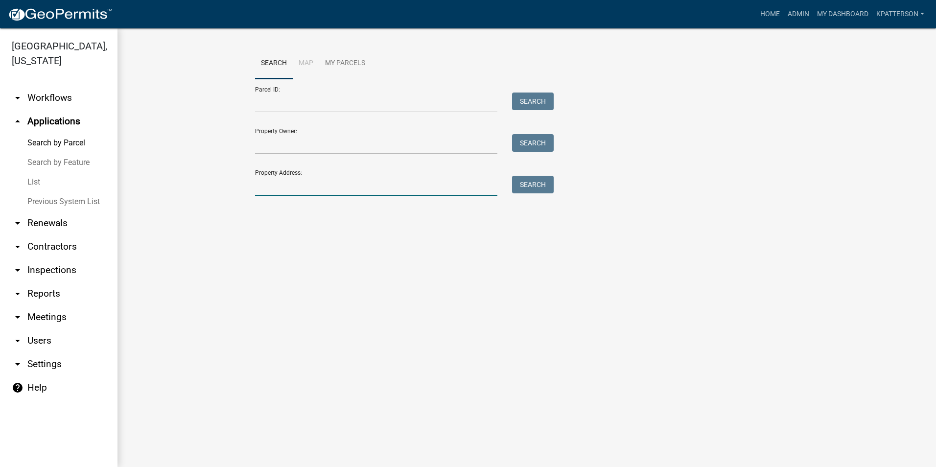
click at [277, 190] on input "Property Address:" at bounding box center [376, 186] width 242 height 20
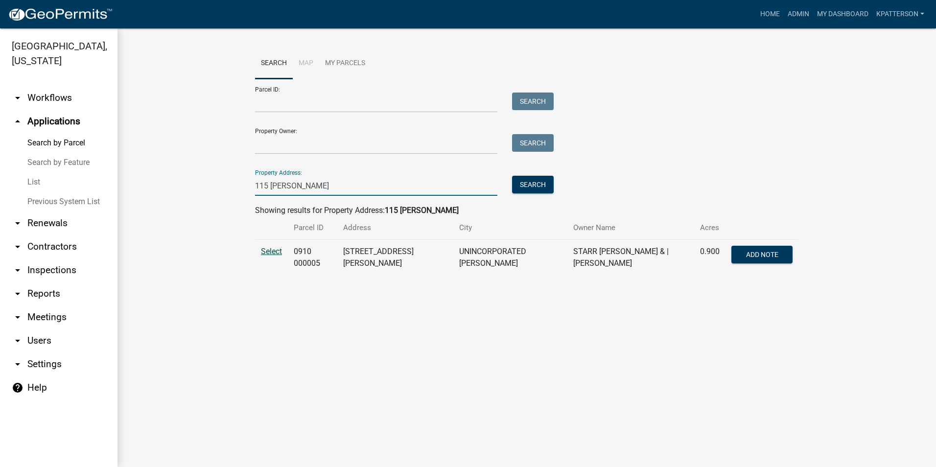
type input "115 [PERSON_NAME]"
click at [274, 252] on span "Select" at bounding box center [271, 251] width 21 height 9
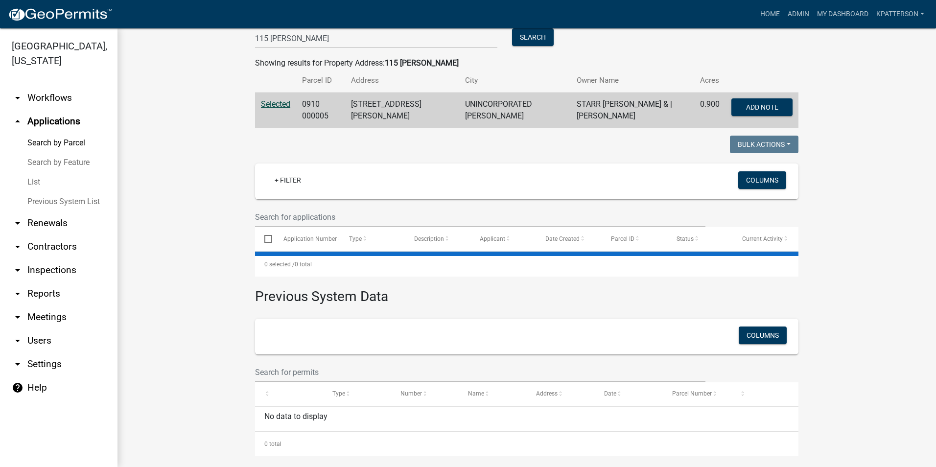
scroll to position [156, 0]
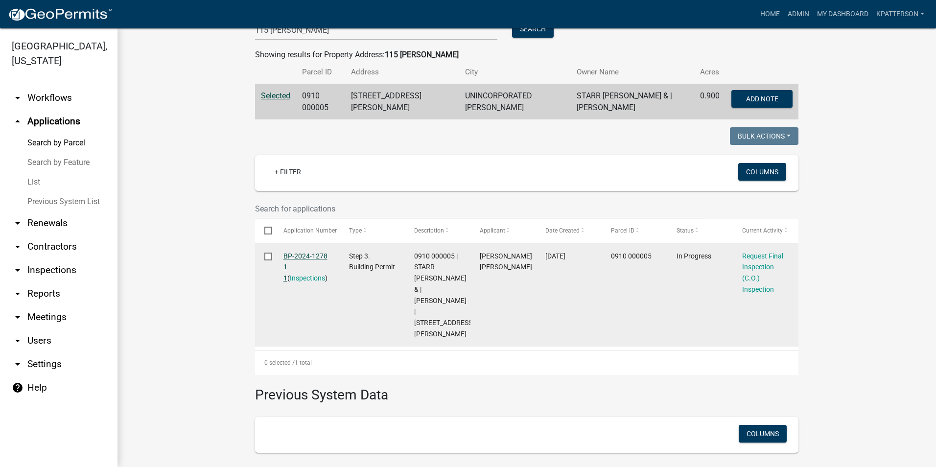
click at [309, 254] on link "BP-2024-1278 1 1" at bounding box center [305, 267] width 44 height 30
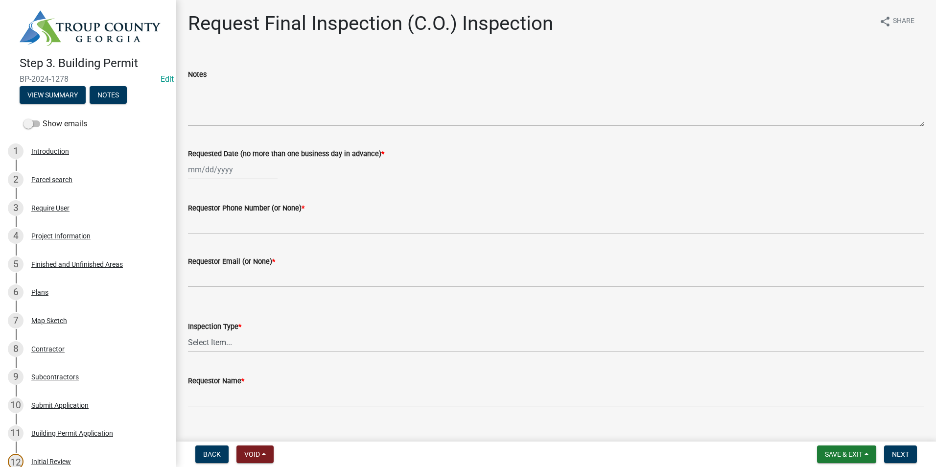
select select "8"
select select "2025"
click at [219, 174] on div "[PERSON_NAME] Feb Mar Apr [PERSON_NAME][DATE] Oct Nov [DATE] 1526 1527 1528 152…" at bounding box center [233, 170] width 90 height 20
click at [229, 268] on div "20" at bounding box center [229, 269] width 16 height 16
type input "[DATE]"
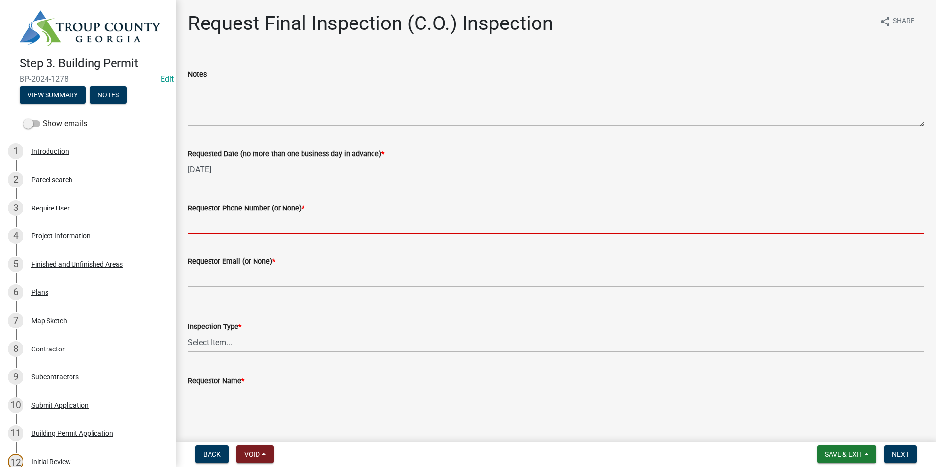
click at [241, 227] on input "Requestor Phone Number (or None) *" at bounding box center [556, 224] width 736 height 20
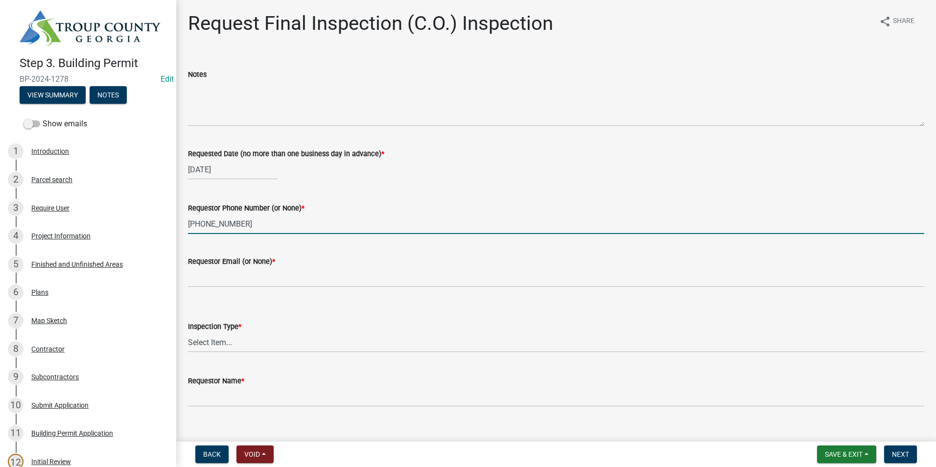
type input "[PHONE_NUMBER]"
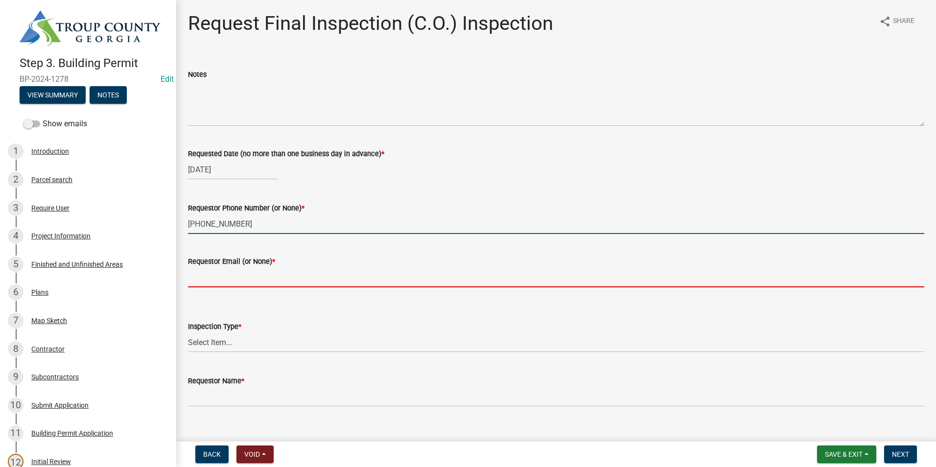
click at [270, 274] on input "Requestor Email (or None) *" at bounding box center [556, 277] width 736 height 20
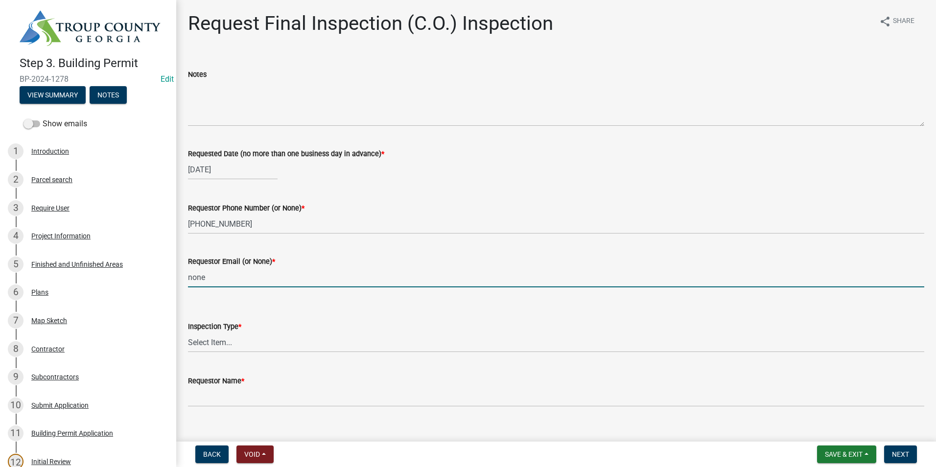
type input "none"
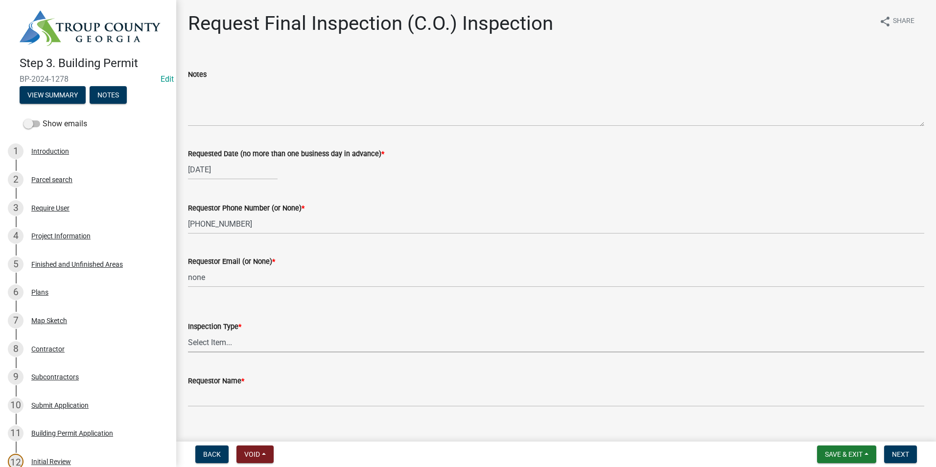
click at [224, 346] on select "Select Item... Final Inspection (C.O.)" at bounding box center [556, 342] width 736 height 20
click at [188, 332] on select "Select Item... Final Inspection (C.O.)" at bounding box center [556, 342] width 736 height 20
select select "6c928486-1faa-4d04-9598-905eebfdff84"
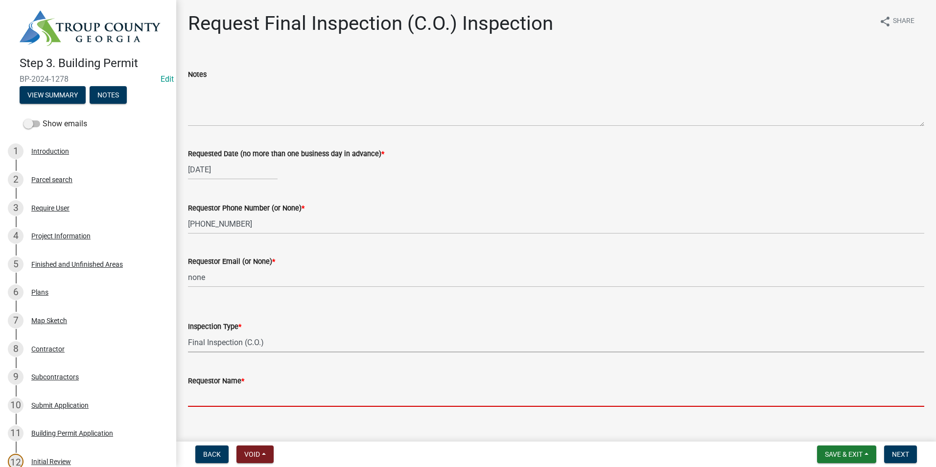
click at [221, 394] on input "Requestor Name *" at bounding box center [556, 397] width 736 height 20
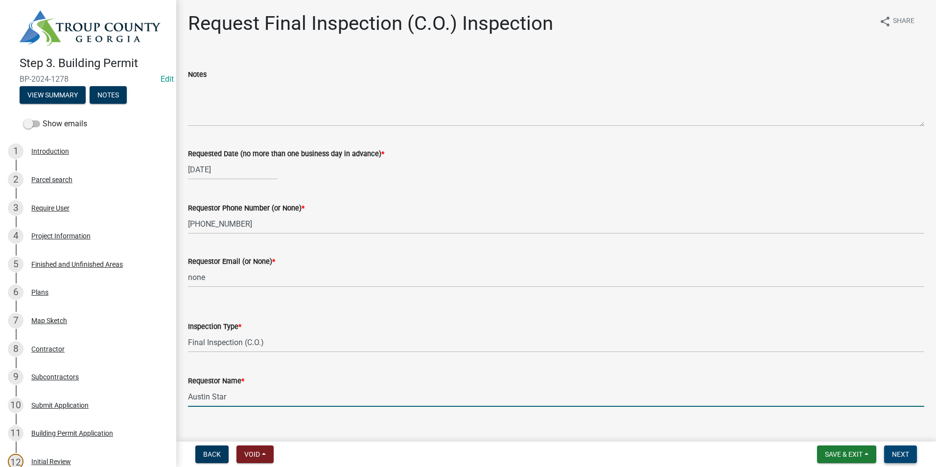
type input "Austin Star"
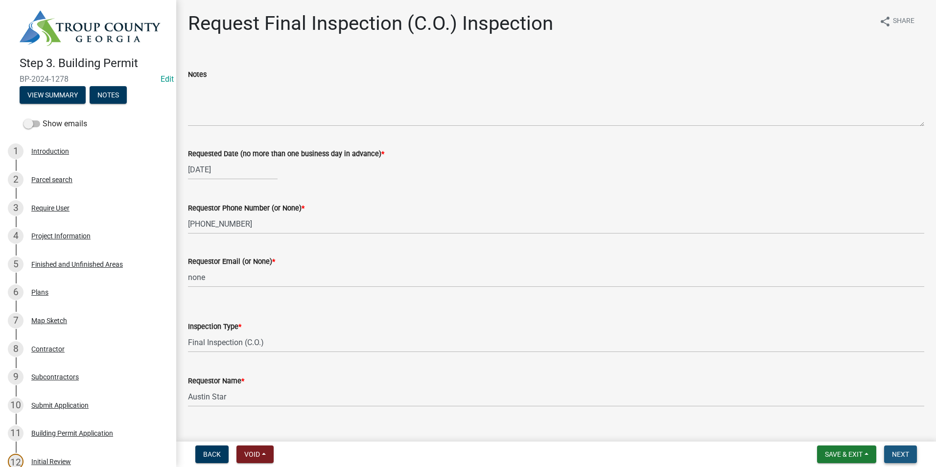
click at [889, 449] on button "Next" at bounding box center [900, 454] width 33 height 18
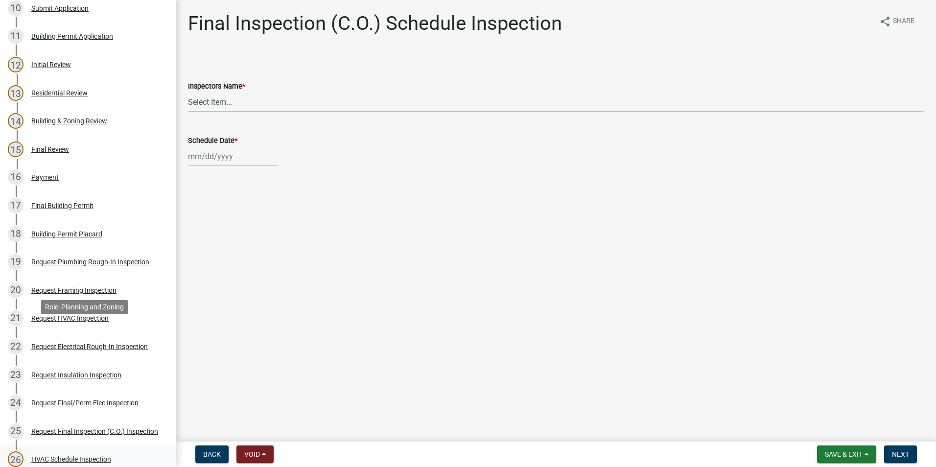
scroll to position [538, 0]
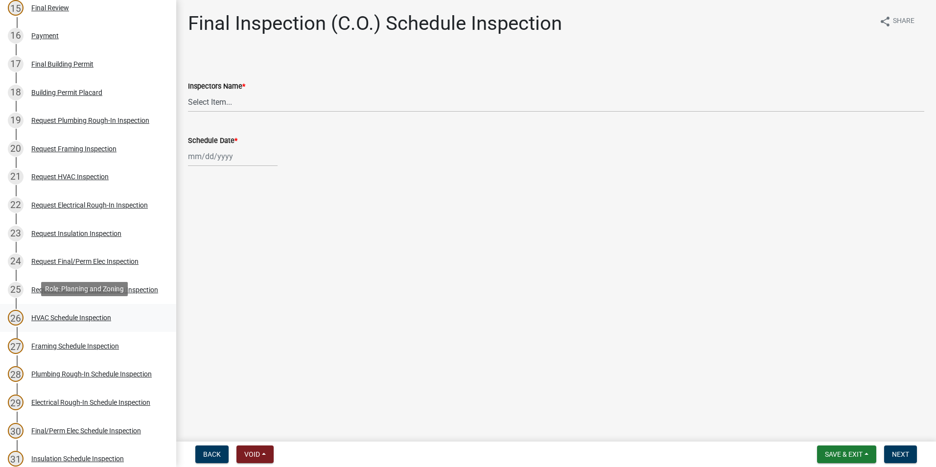
click at [102, 305] on link "26 HVAC Schedule Inspection" at bounding box center [88, 318] width 176 height 28
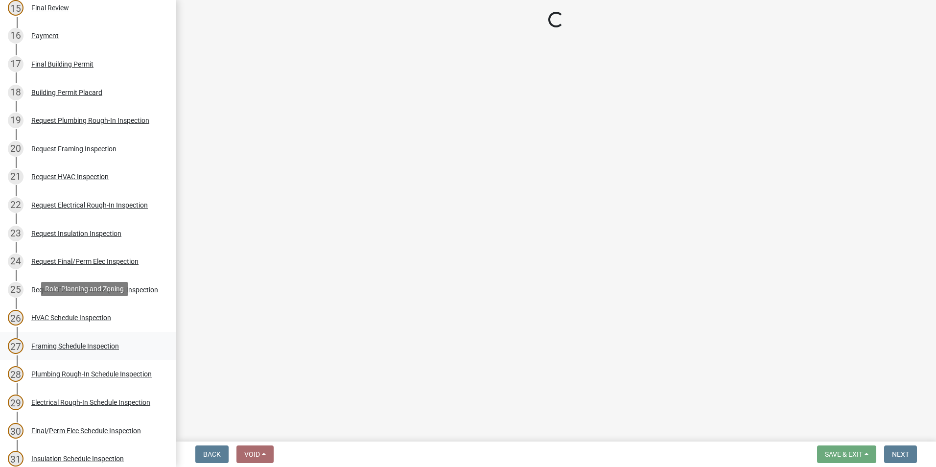
select select "e20251c8-f858-4aed-a4a0-52e27fd5066e"
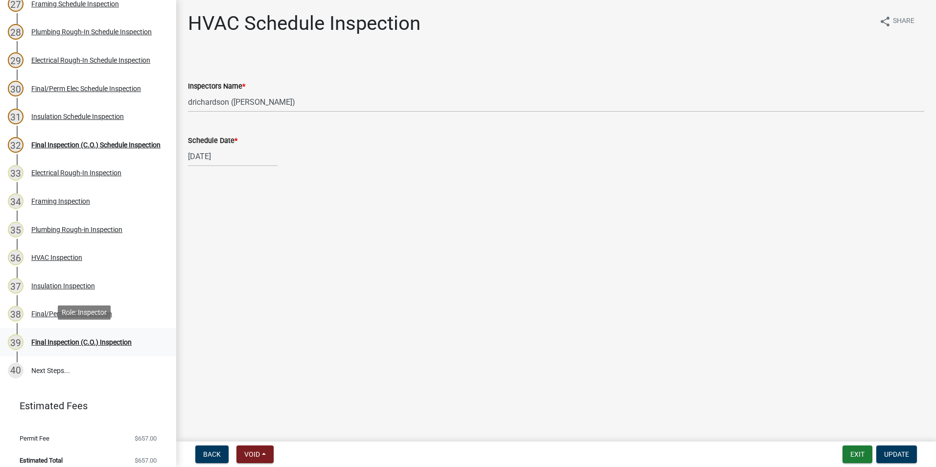
scroll to position [881, 0]
click at [67, 175] on div "33 Electrical Rough-In Inspection" at bounding box center [84, 172] width 153 height 16
